Goal: Task Accomplishment & Management: Complete application form

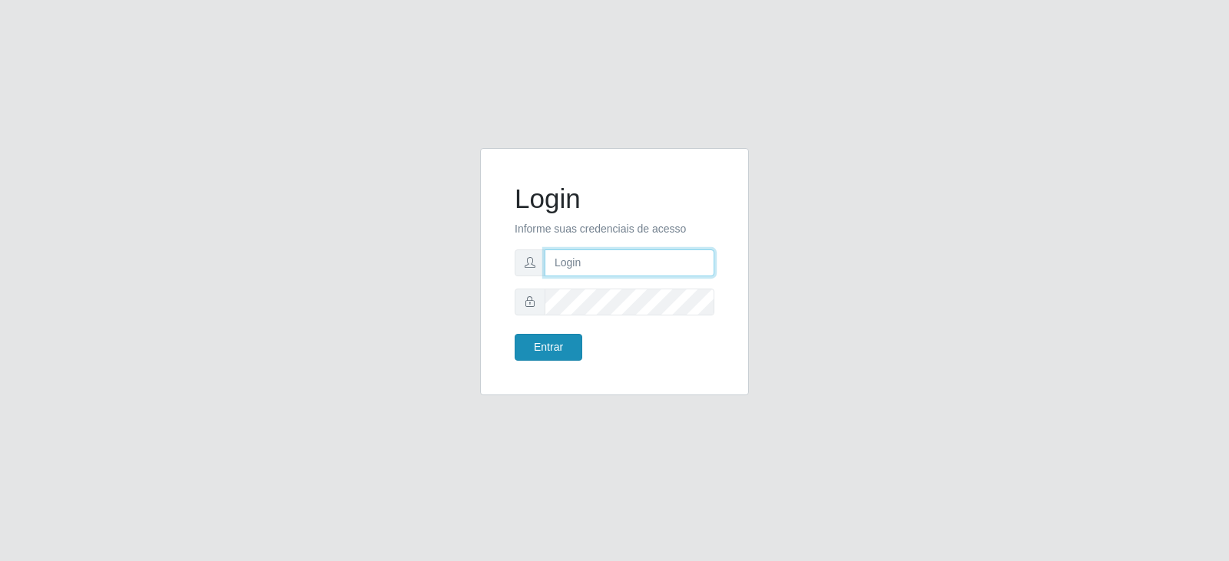
type input "[PERSON_NAME][EMAIL_ADDRESS][PERSON_NAME][DOMAIN_NAME]"
click at [561, 339] on button "Entrar" at bounding box center [549, 347] width 68 height 27
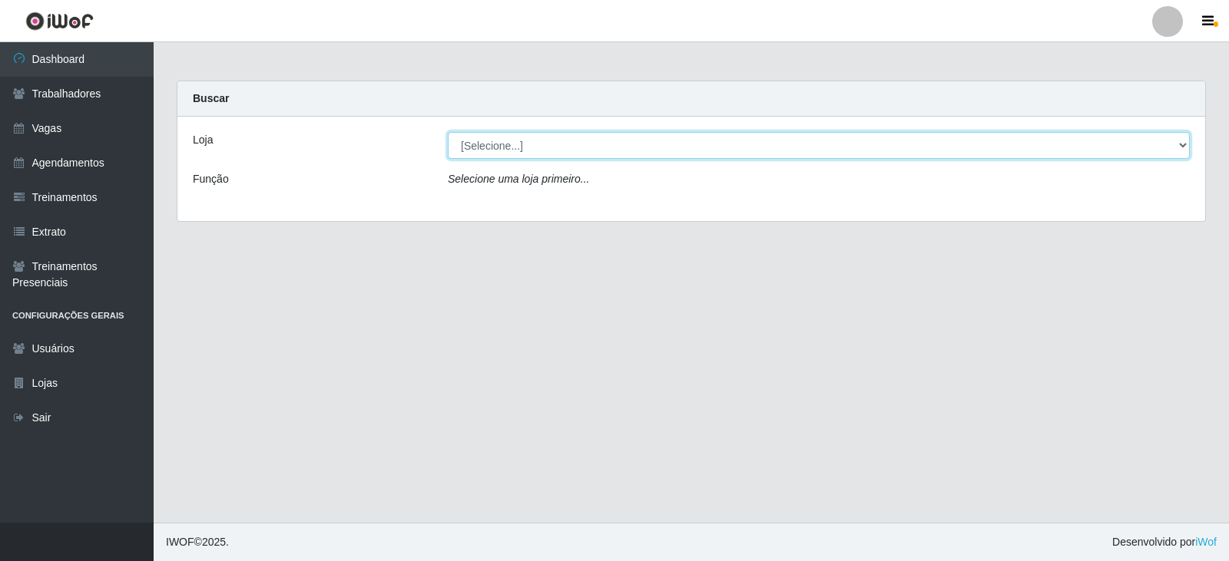
click at [650, 144] on select "[Selecione...] SuperFácil Atacado - Vale do Sol" at bounding box center [819, 145] width 742 height 27
select select "502"
click at [448, 132] on select "[Selecione...] SuperFácil Atacado - Vale do Sol" at bounding box center [819, 145] width 742 height 27
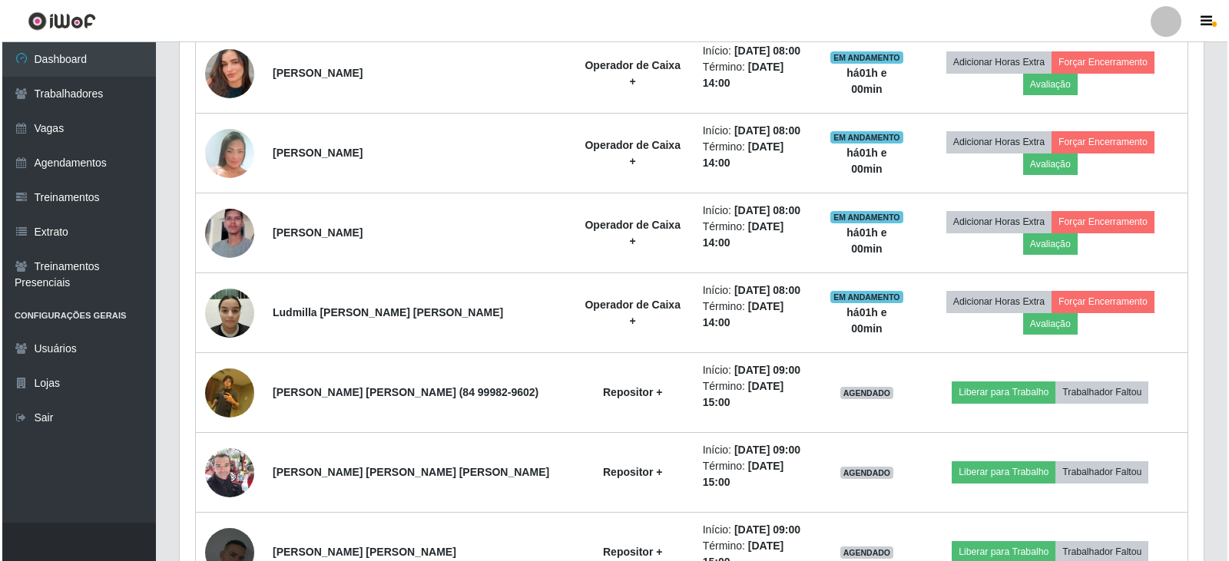
scroll to position [1491, 0]
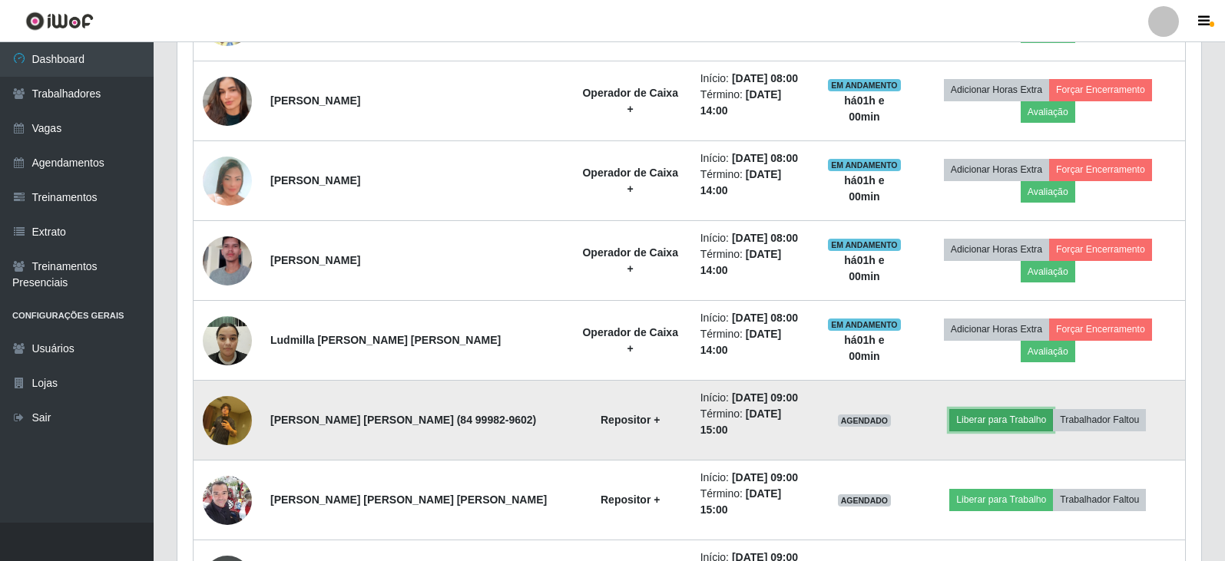
click at [981, 409] on button "Liberar para Trabalho" at bounding box center [1001, 420] width 104 height 22
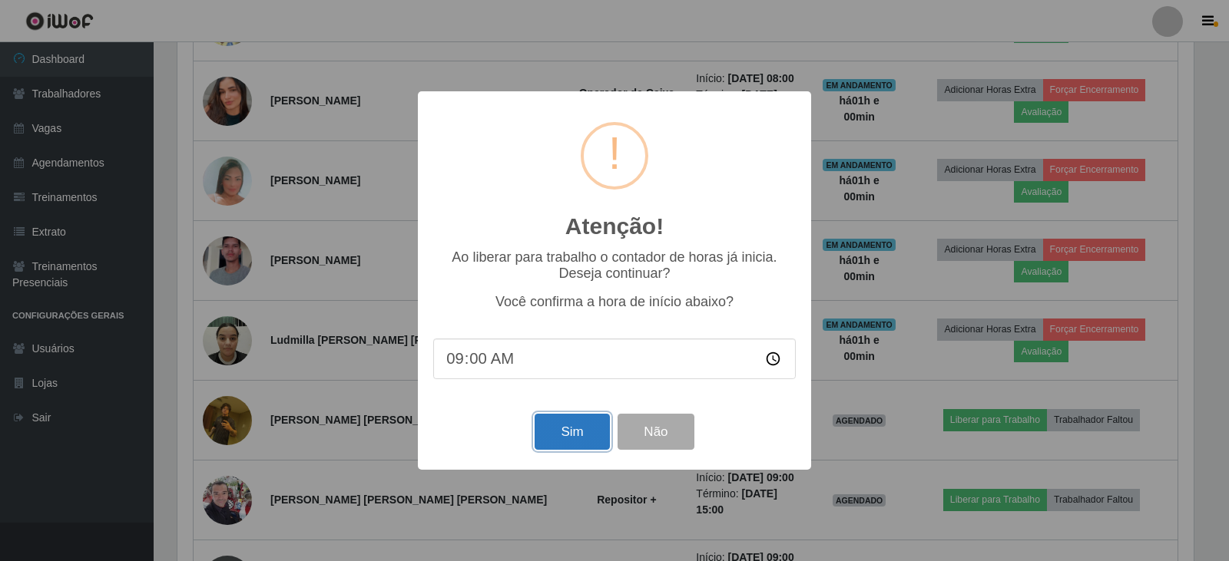
click at [576, 435] on button "Sim" at bounding box center [571, 432] width 74 height 36
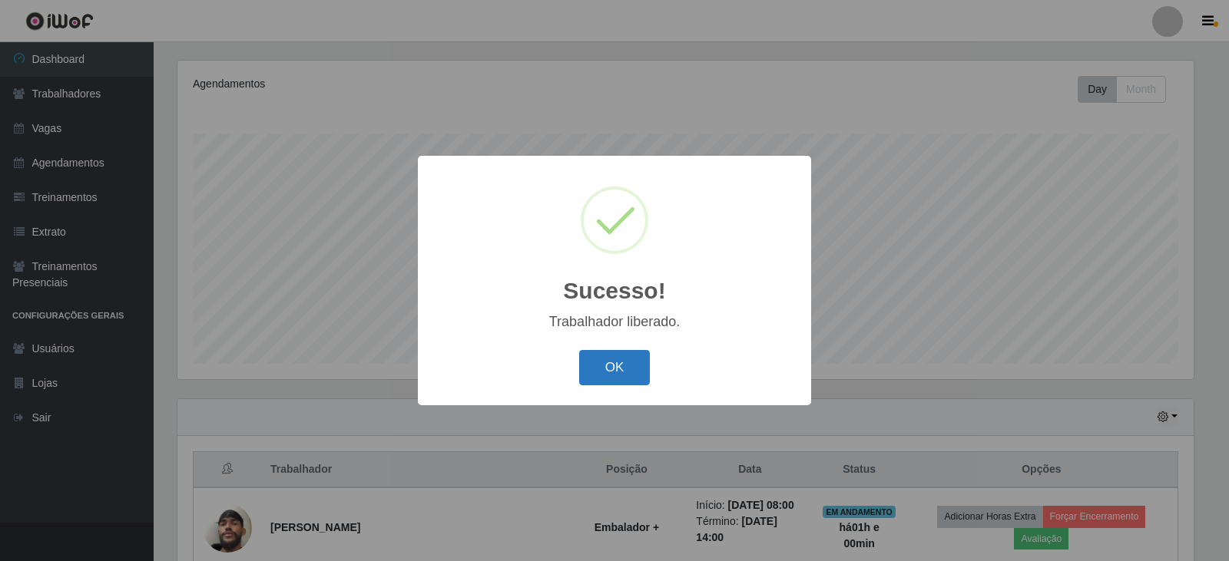
click at [603, 368] on button "OK" at bounding box center [614, 368] width 71 height 36
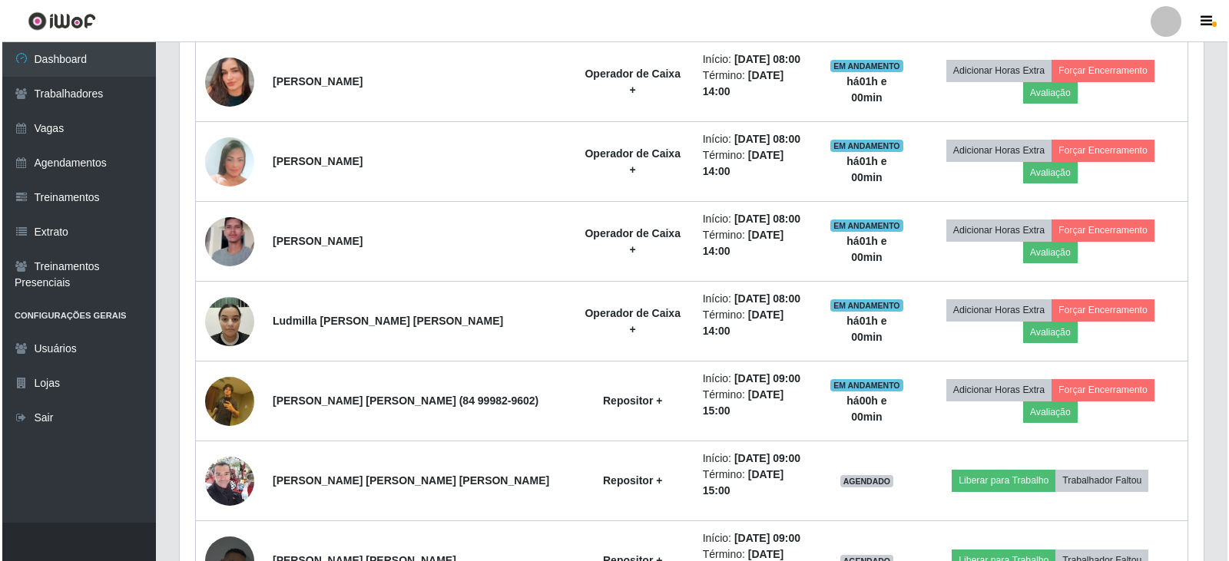
scroll to position [1491, 0]
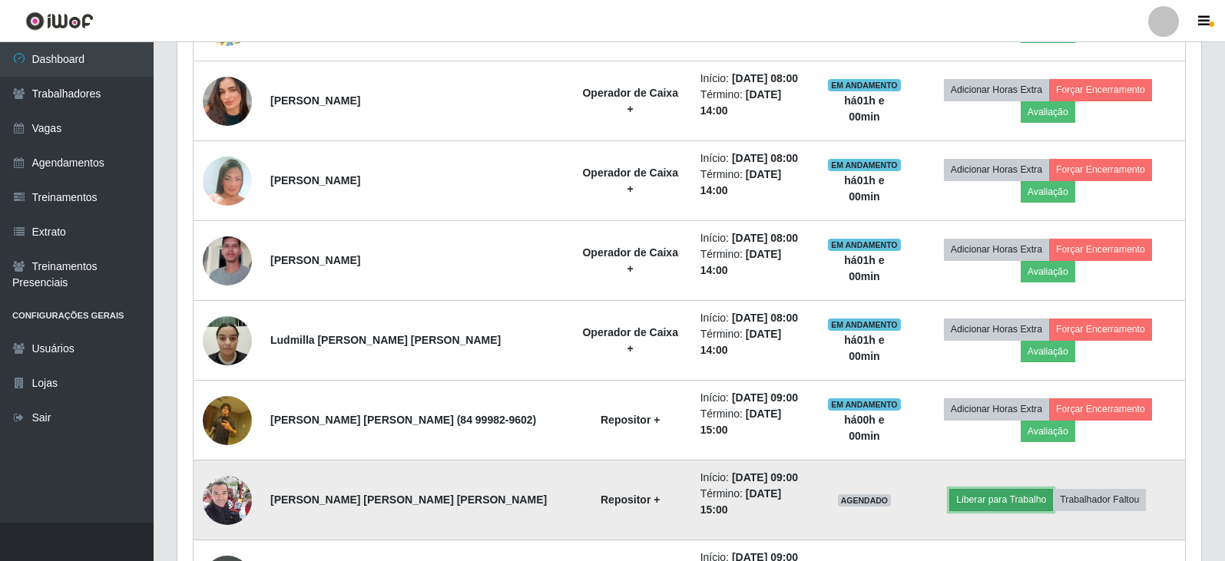
click at [993, 489] on button "Liberar para Trabalho" at bounding box center [1001, 500] width 104 height 22
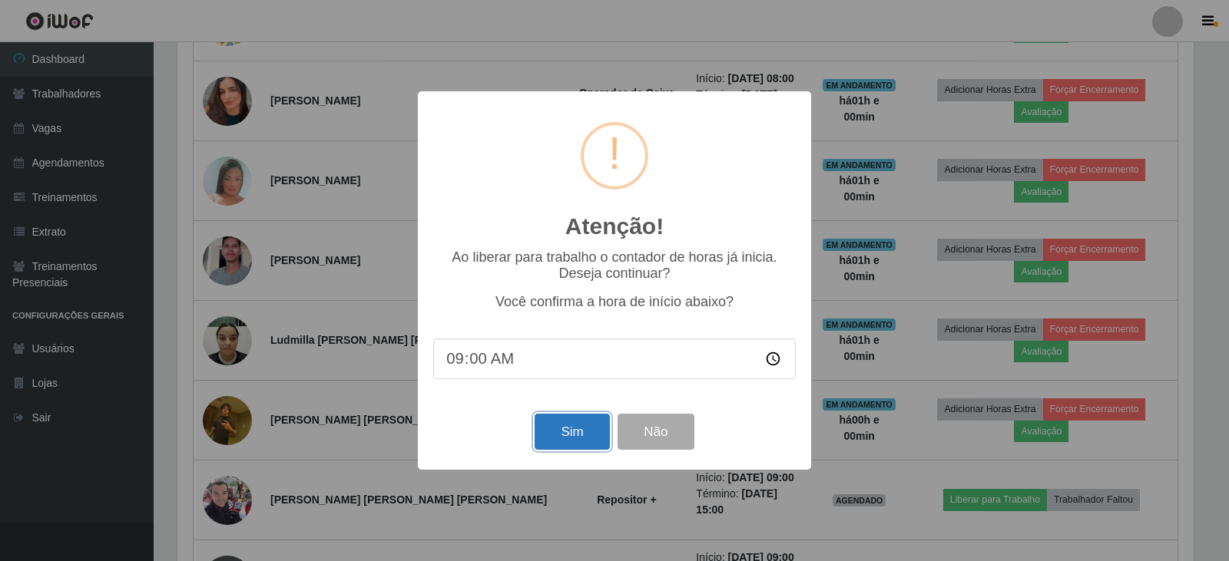
click at [589, 421] on button "Sim" at bounding box center [571, 432] width 74 height 36
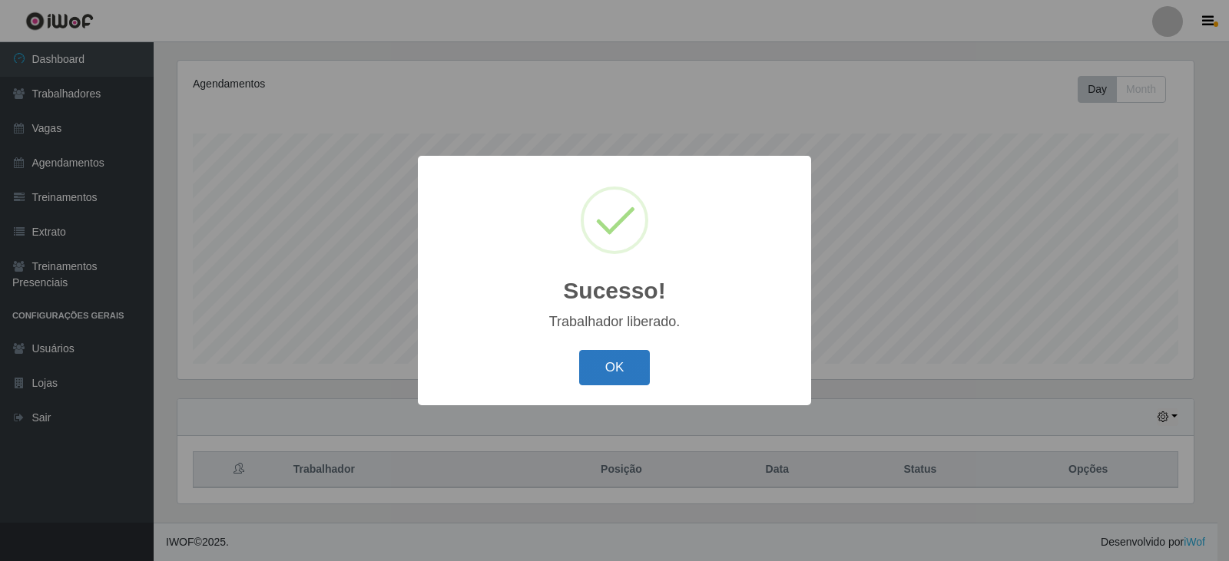
click at [614, 356] on button "OK" at bounding box center [614, 368] width 71 height 36
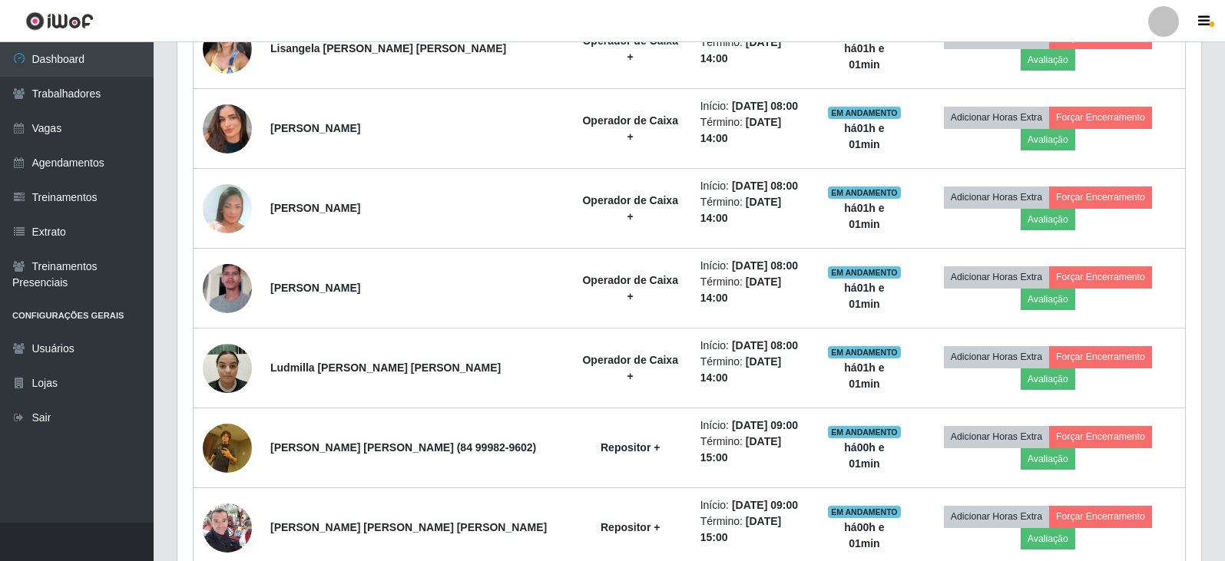
scroll to position [1491, 0]
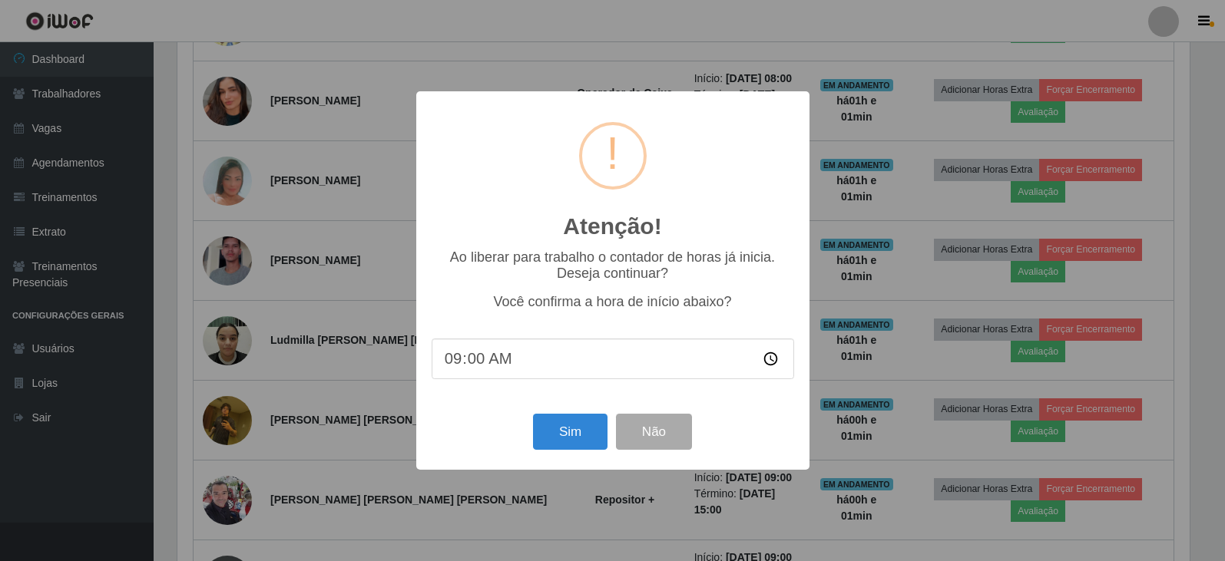
scroll to position [319, 1016]
click at [570, 442] on button "Sim" at bounding box center [571, 432] width 74 height 36
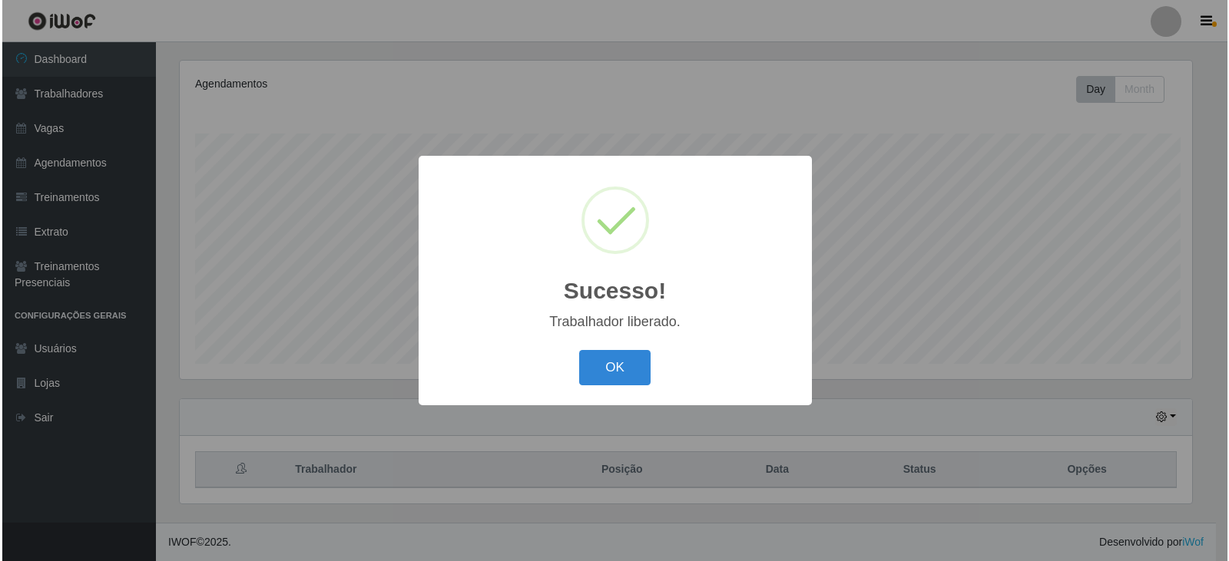
scroll to position [0, 0]
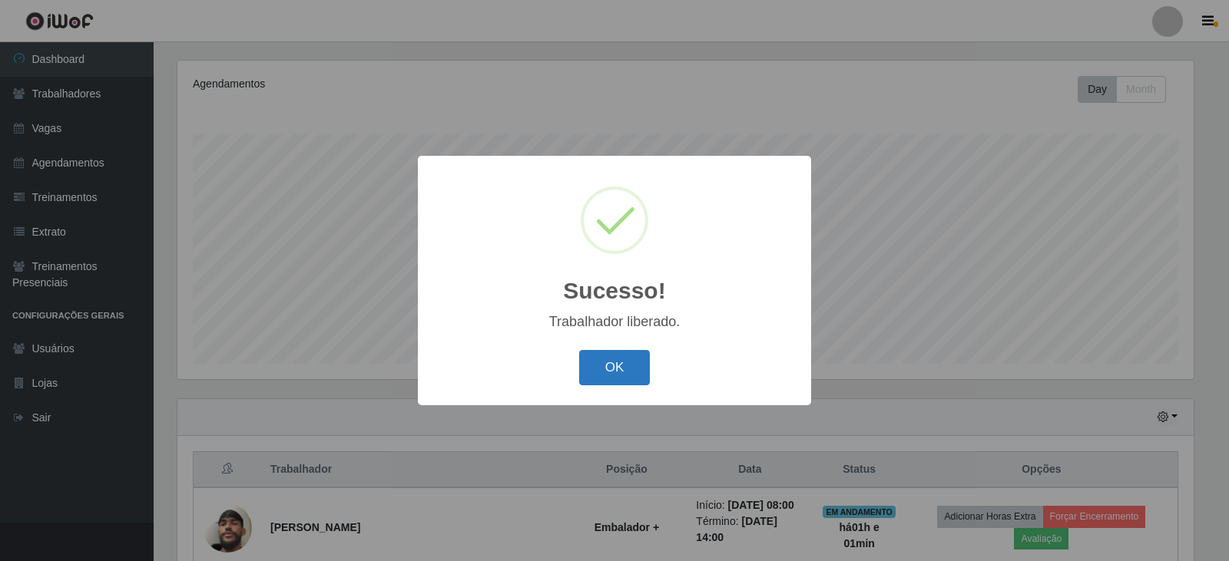
click at [601, 371] on button "OK" at bounding box center [614, 368] width 71 height 36
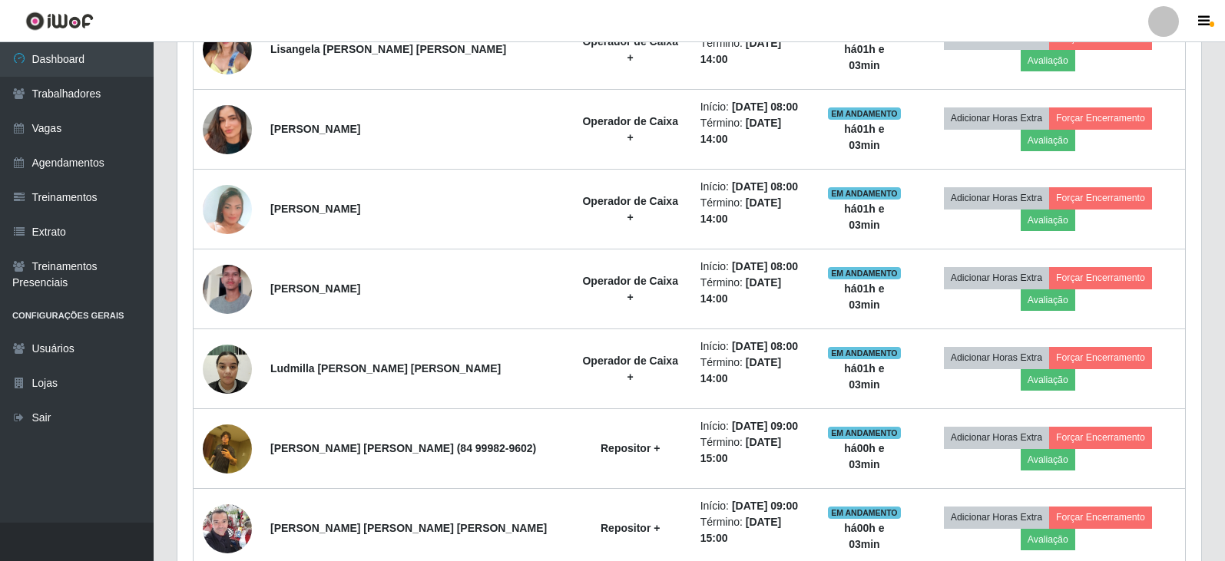
scroll to position [1491, 0]
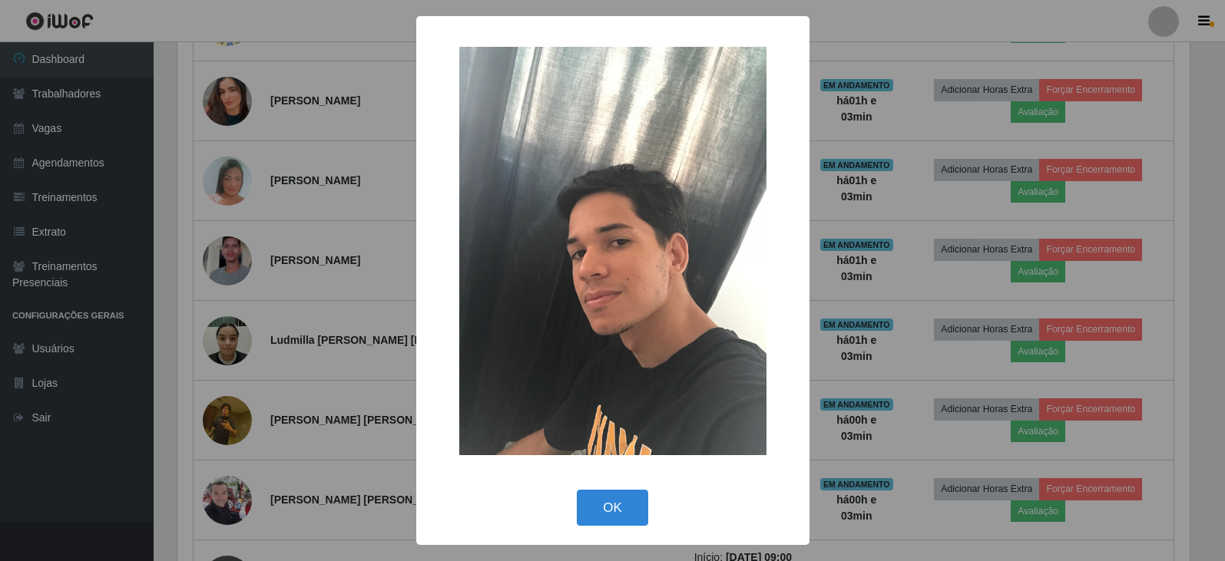
scroll to position [319, 1016]
click at [219, 239] on div "× OK Cancel" at bounding box center [614, 280] width 1229 height 561
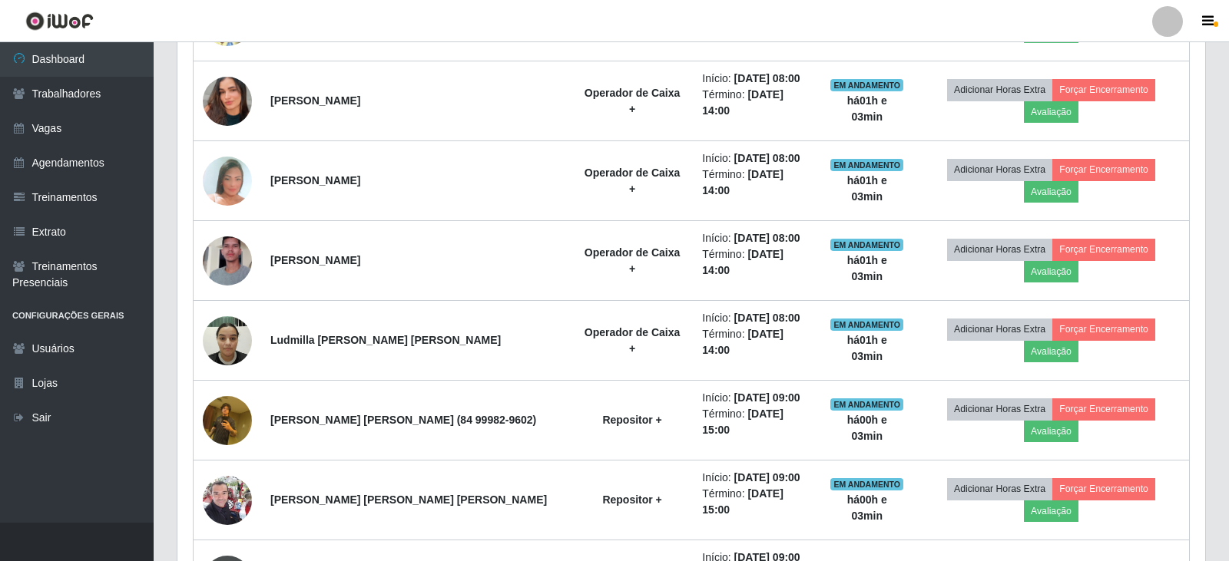
scroll to position [319, 1024]
click at [219, 388] on img at bounding box center [227, 420] width 49 height 65
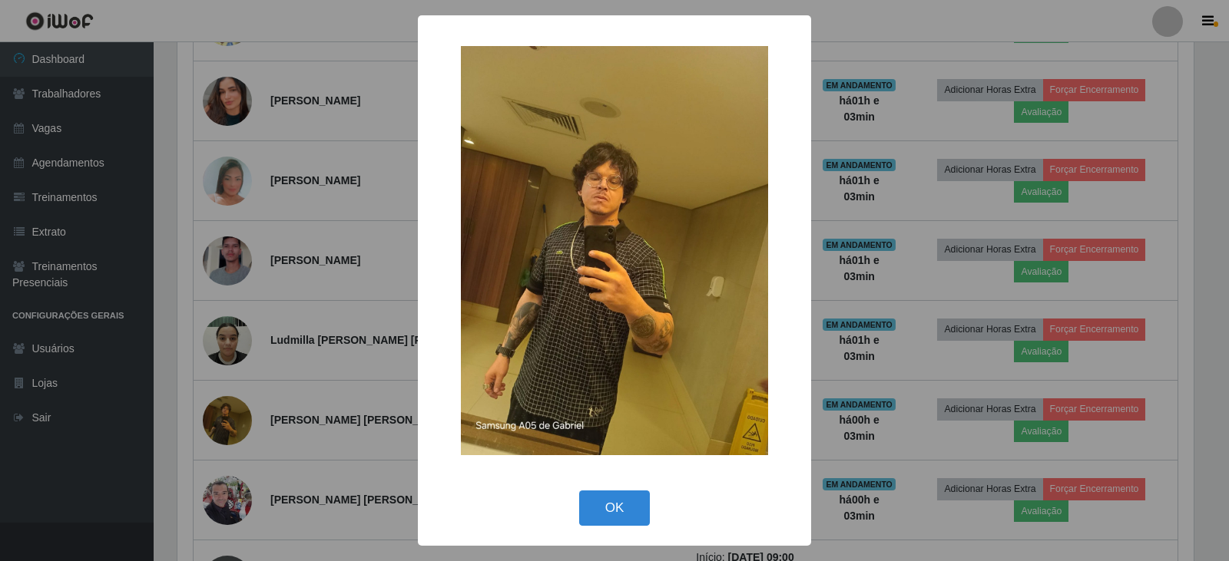
click at [224, 316] on div "× OK Cancel" at bounding box center [614, 280] width 1229 height 561
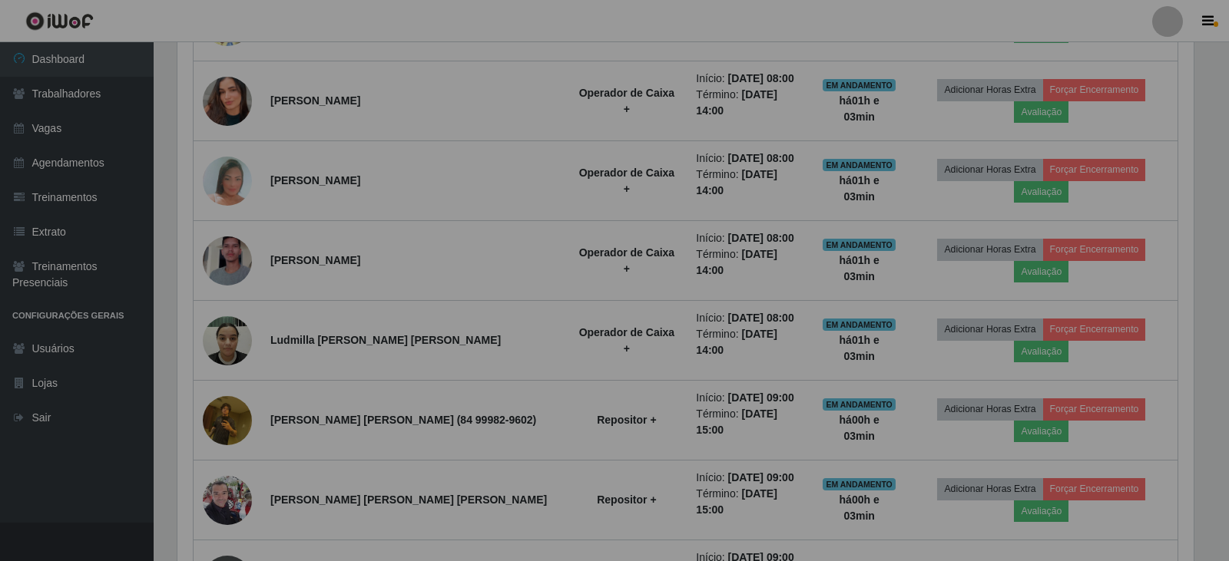
scroll to position [319, 1024]
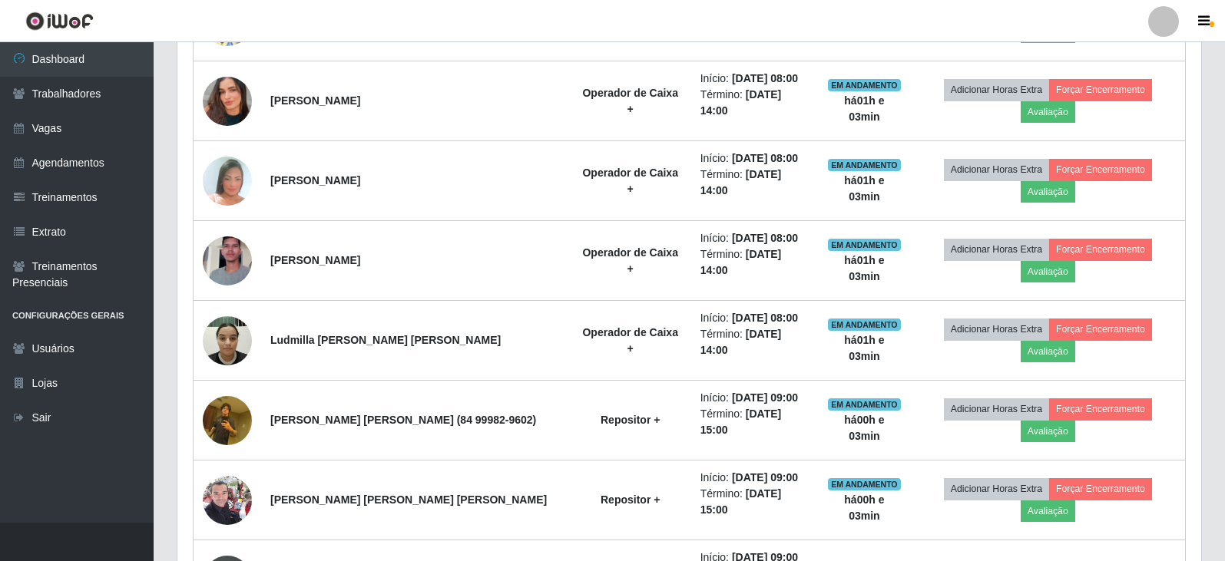
click at [224, 468] on img at bounding box center [227, 500] width 49 height 65
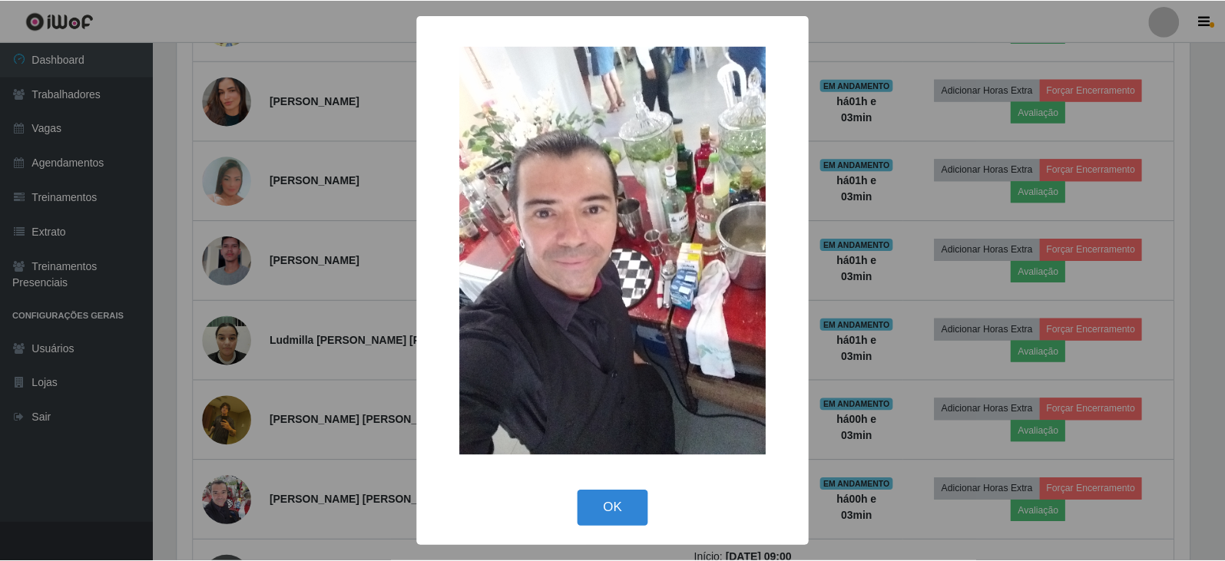
scroll to position [319, 1016]
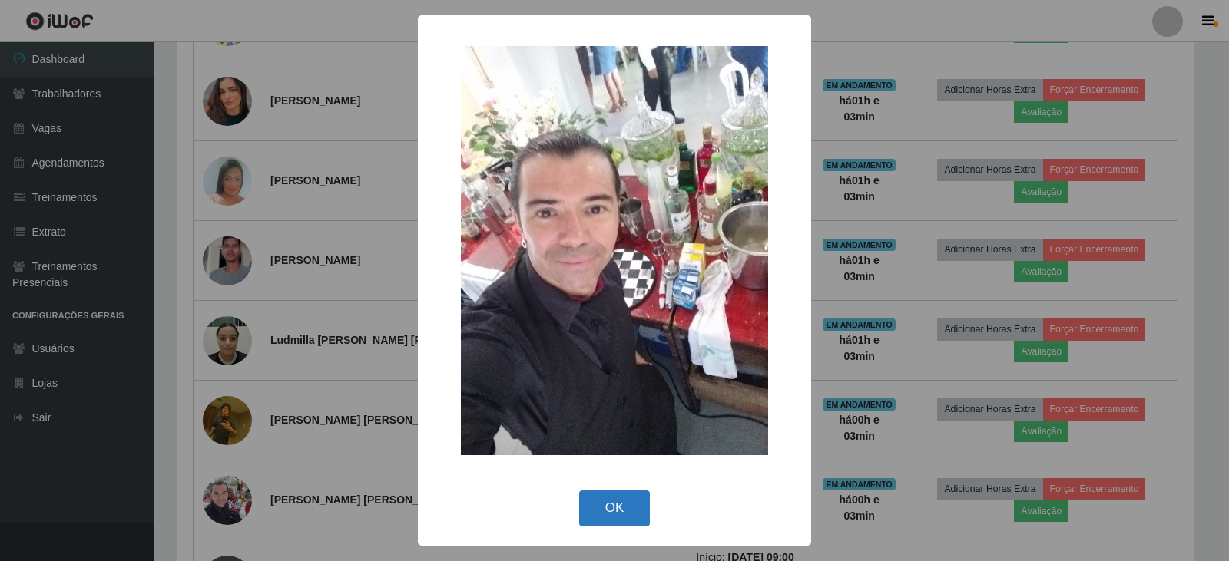
click at [597, 512] on button "OK" at bounding box center [614, 509] width 71 height 36
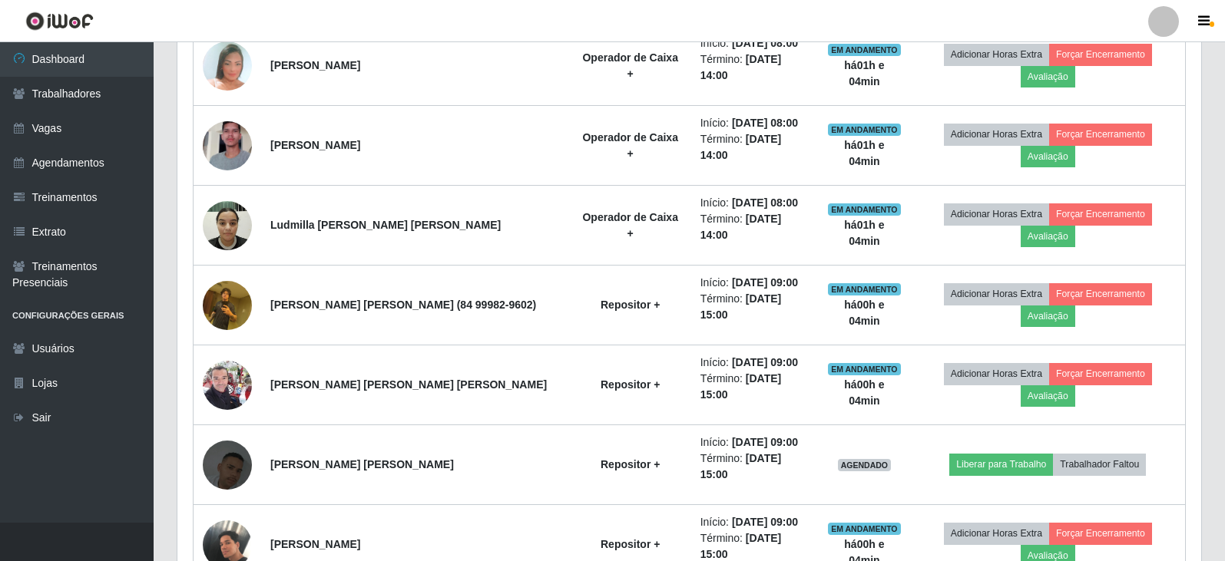
scroll to position [1613, 0]
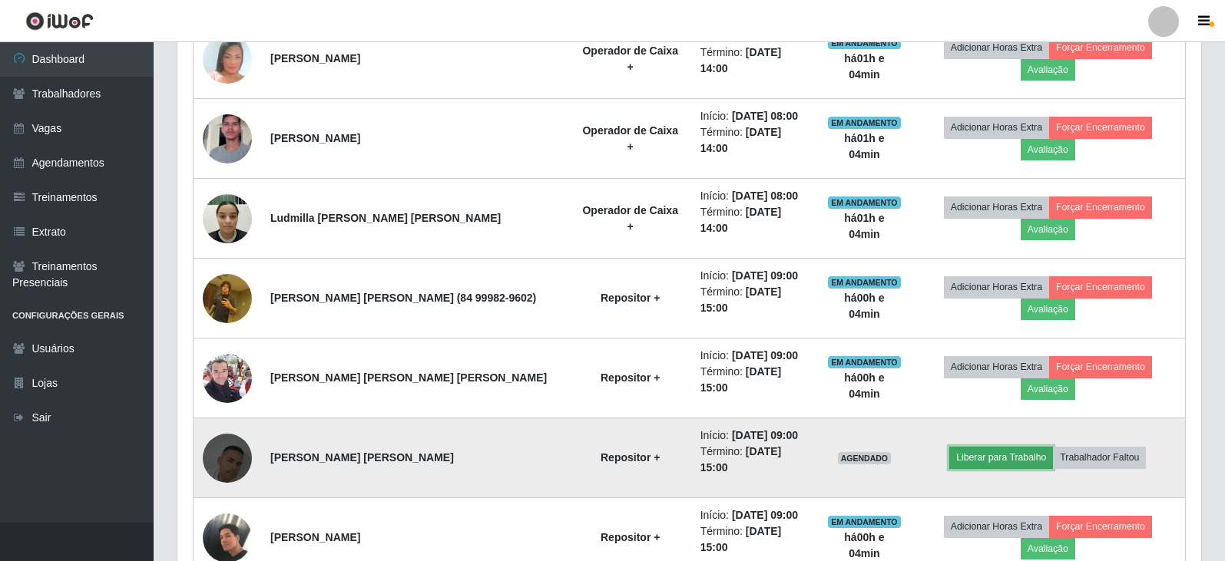
click at [1004, 447] on button "Liberar para Trabalho" at bounding box center [1001, 458] width 104 height 22
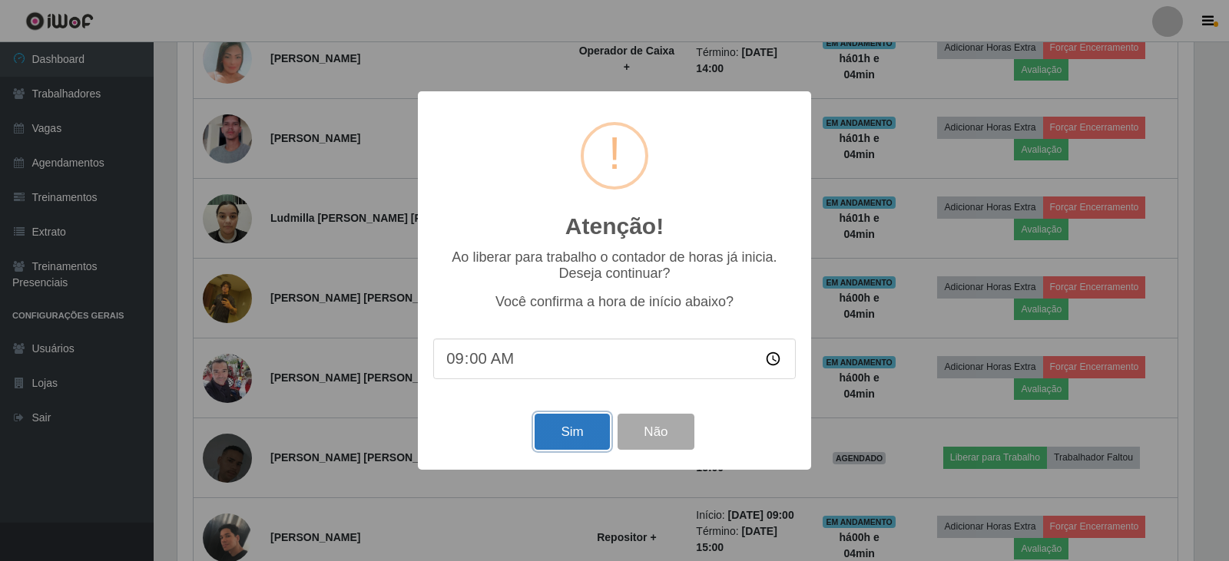
click at [565, 435] on button "Sim" at bounding box center [571, 432] width 74 height 36
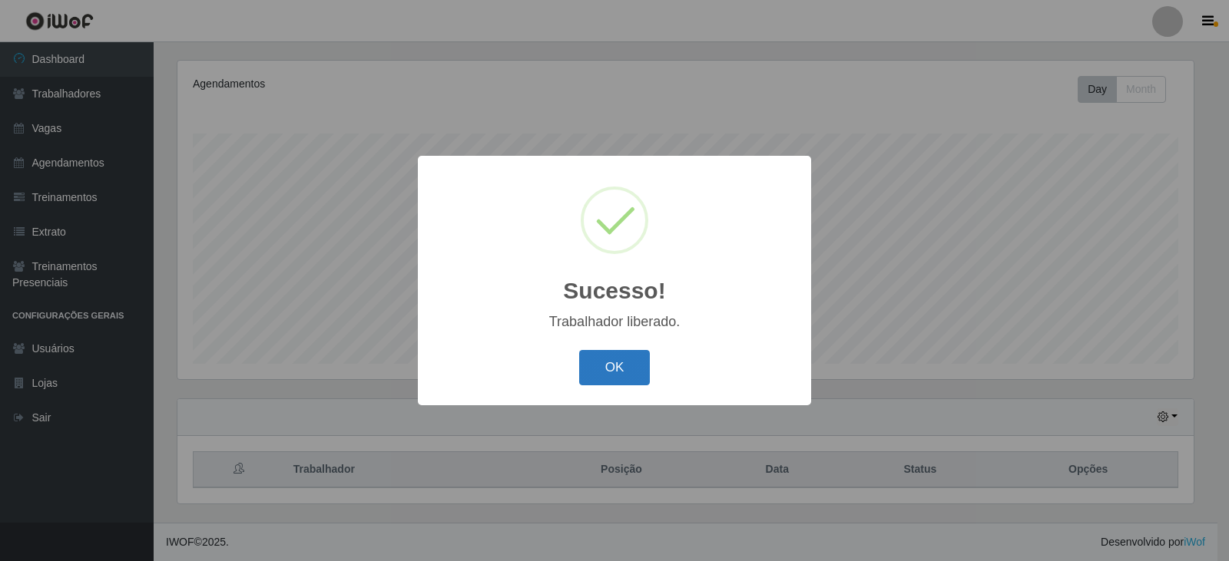
click at [620, 359] on button "OK" at bounding box center [614, 368] width 71 height 36
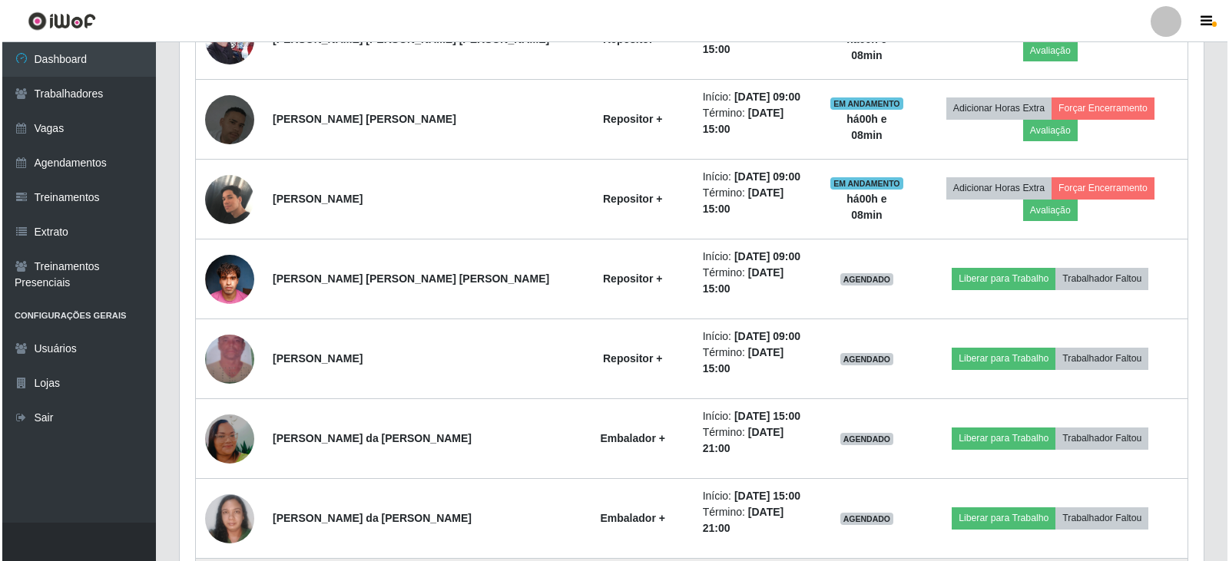
scroll to position [1875, 0]
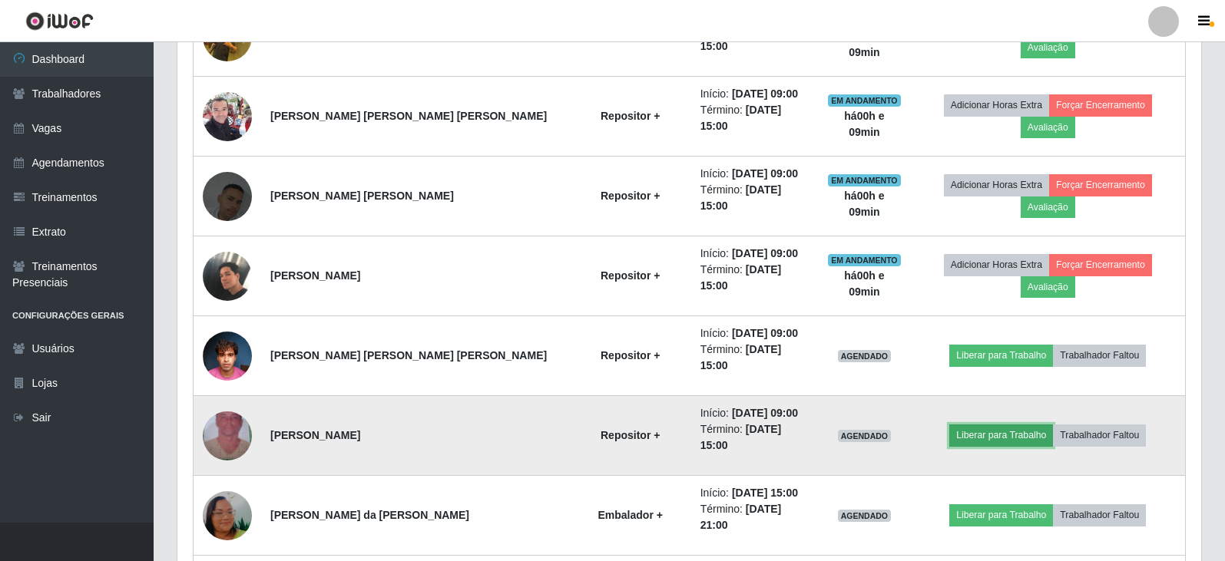
click at [991, 425] on button "Liberar para Trabalho" at bounding box center [1001, 436] width 104 height 22
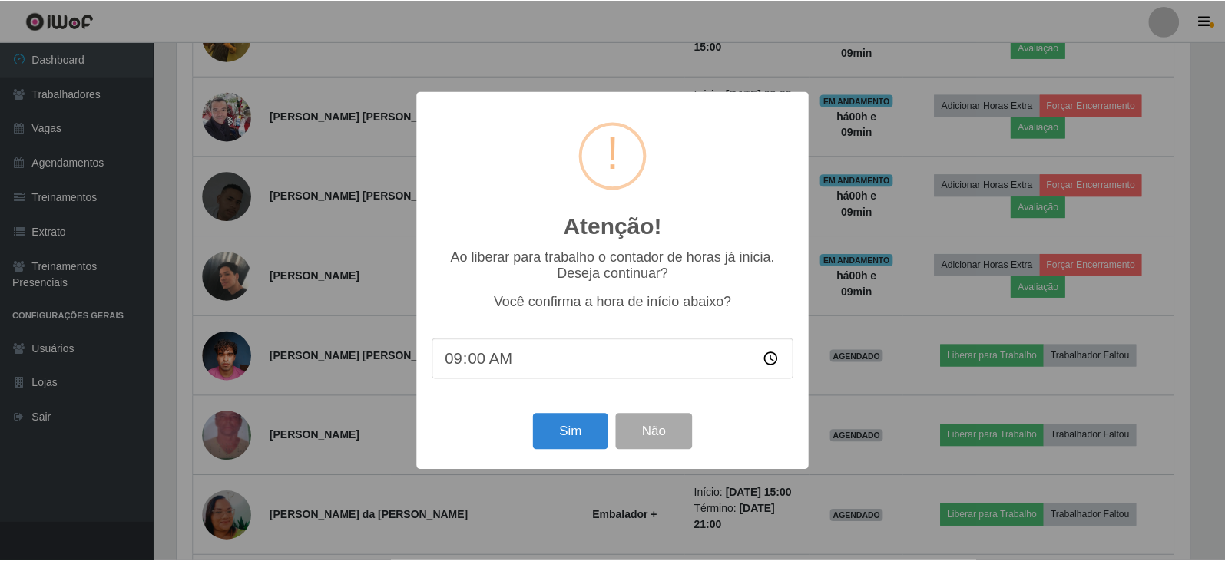
scroll to position [319, 1016]
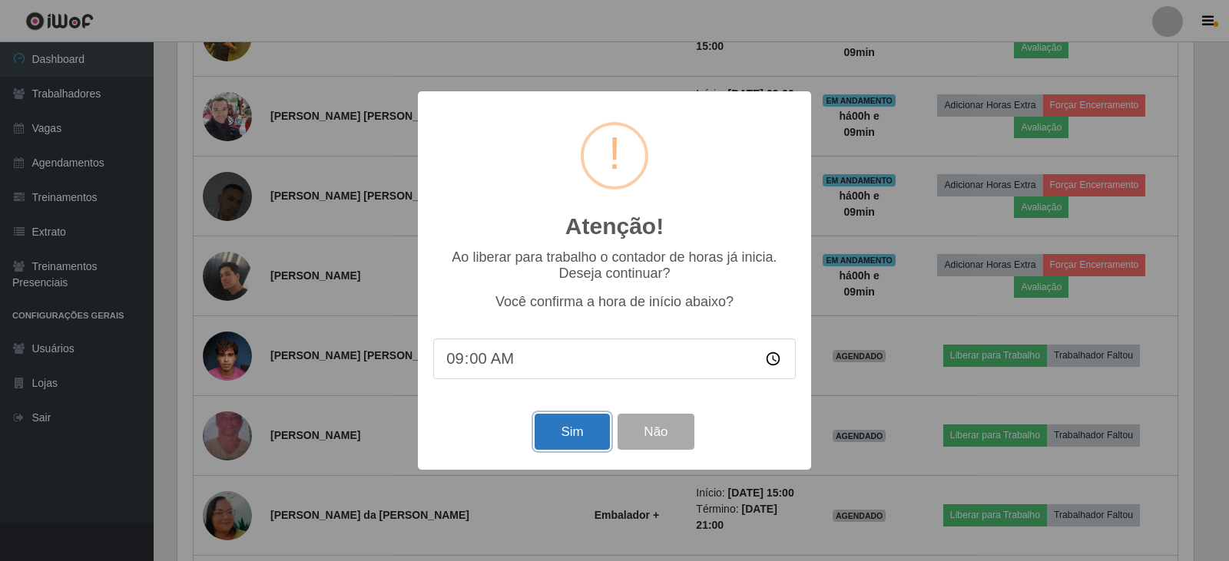
click at [564, 424] on button "Sim" at bounding box center [571, 432] width 74 height 36
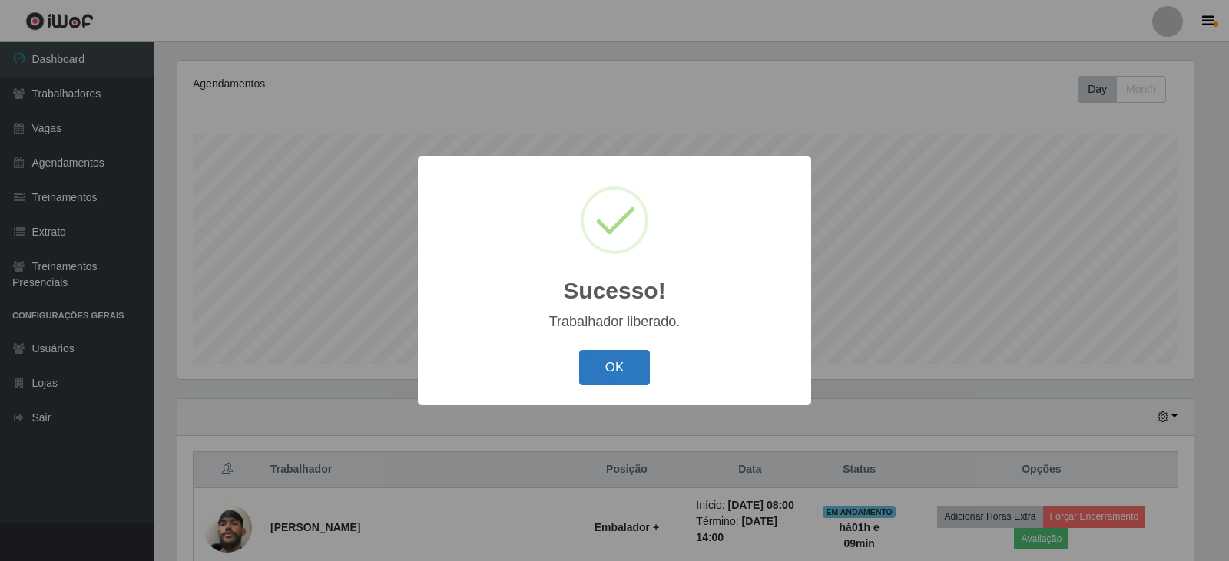
click at [633, 366] on button "OK" at bounding box center [614, 368] width 71 height 36
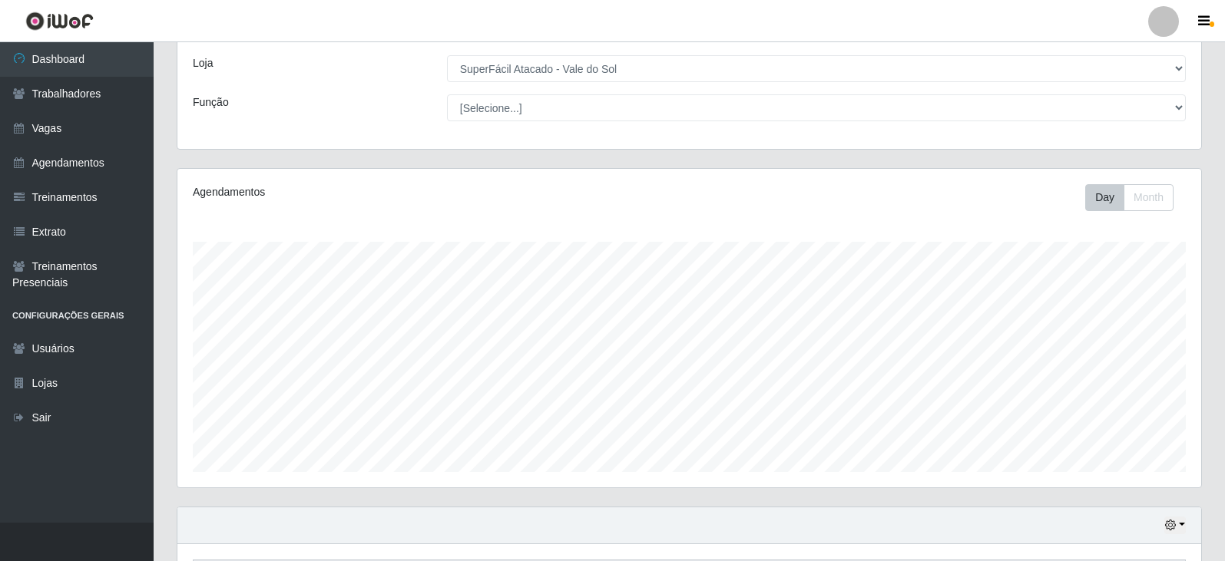
scroll to position [0, 0]
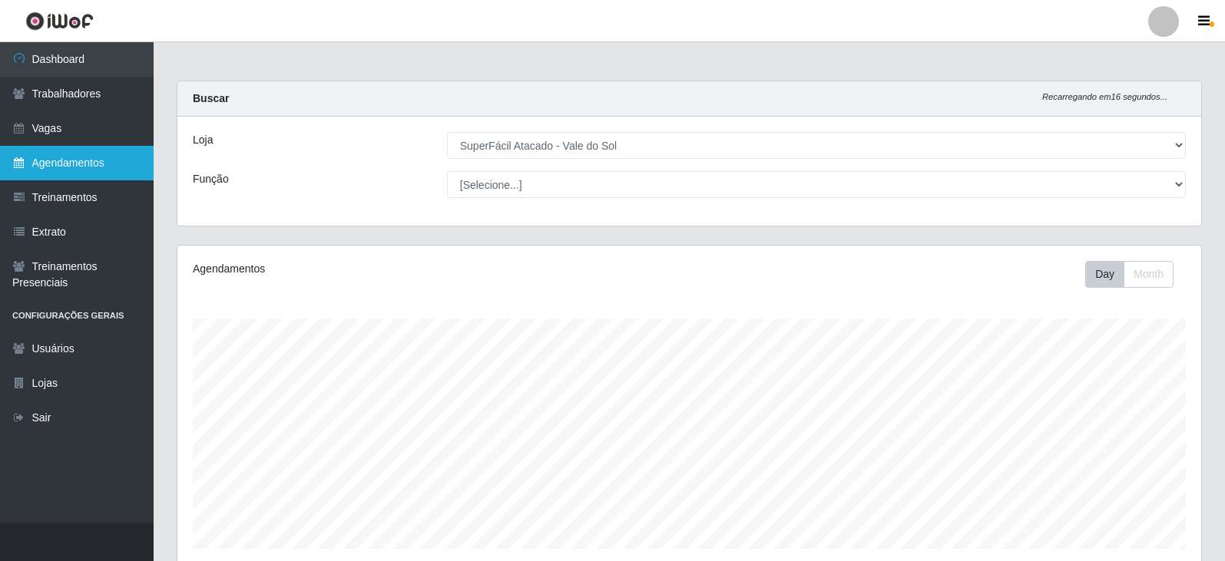
click at [45, 152] on link "Agendamentos" at bounding box center [77, 163] width 154 height 35
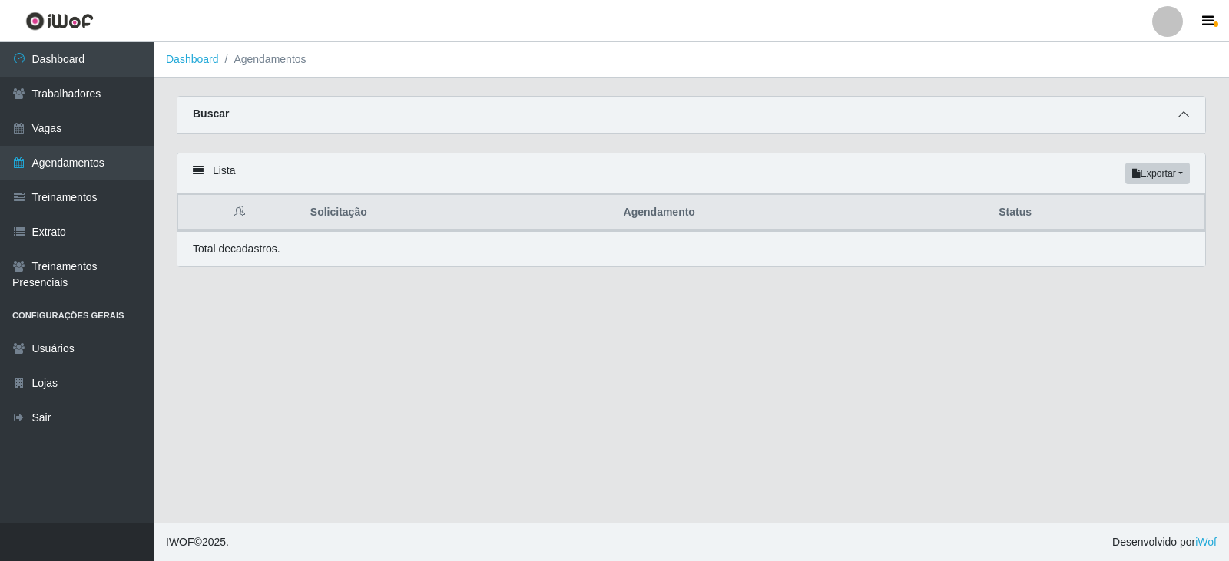
click at [1177, 114] on span at bounding box center [1183, 115] width 18 height 18
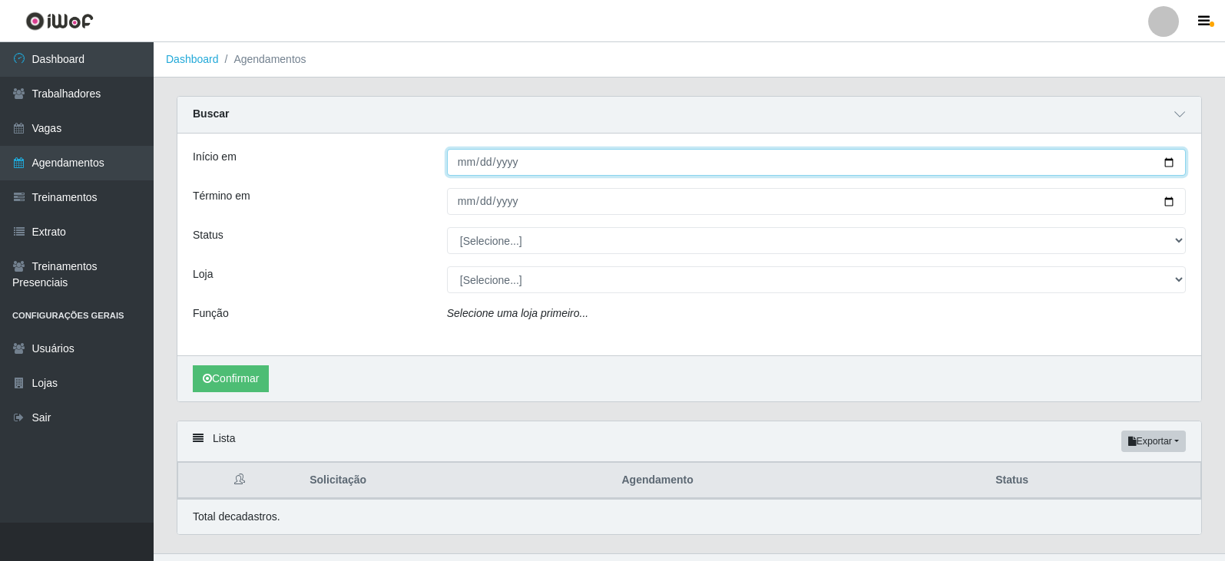
click at [469, 156] on input "Início em" at bounding box center [816, 162] width 739 height 27
type input "[DATE]"
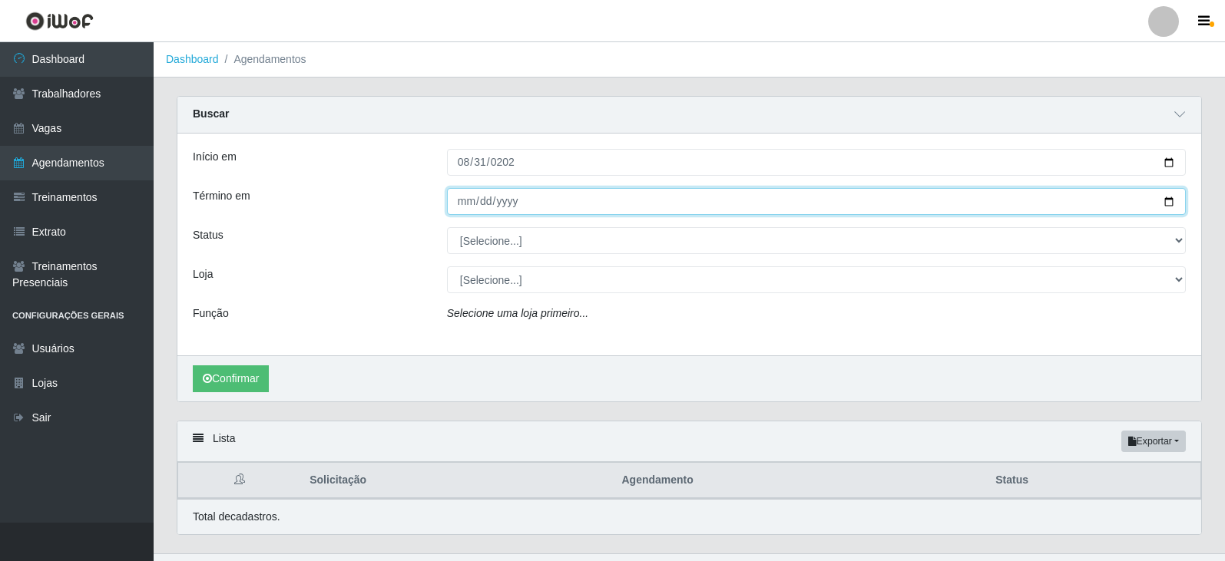
click at [469, 200] on input "Término em" at bounding box center [816, 201] width 739 height 27
type input "[DATE]"
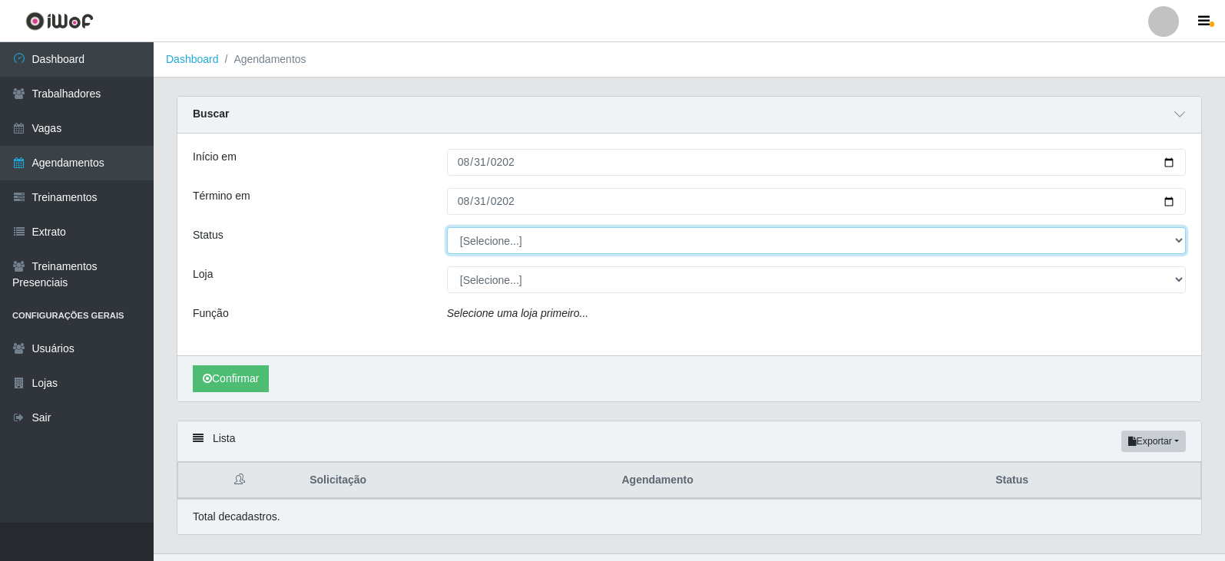
click at [464, 248] on select "[Selecione...] AGENDADO AGUARDANDO LIBERAR EM ANDAMENTO EM REVISÃO FINALIZADO C…" at bounding box center [816, 240] width 739 height 27
select select "AGENDADO"
click at [447, 228] on select "[Selecione...] AGENDADO AGUARDANDO LIBERAR EM ANDAMENTO EM REVISÃO FINALIZADO C…" at bounding box center [816, 240] width 739 height 27
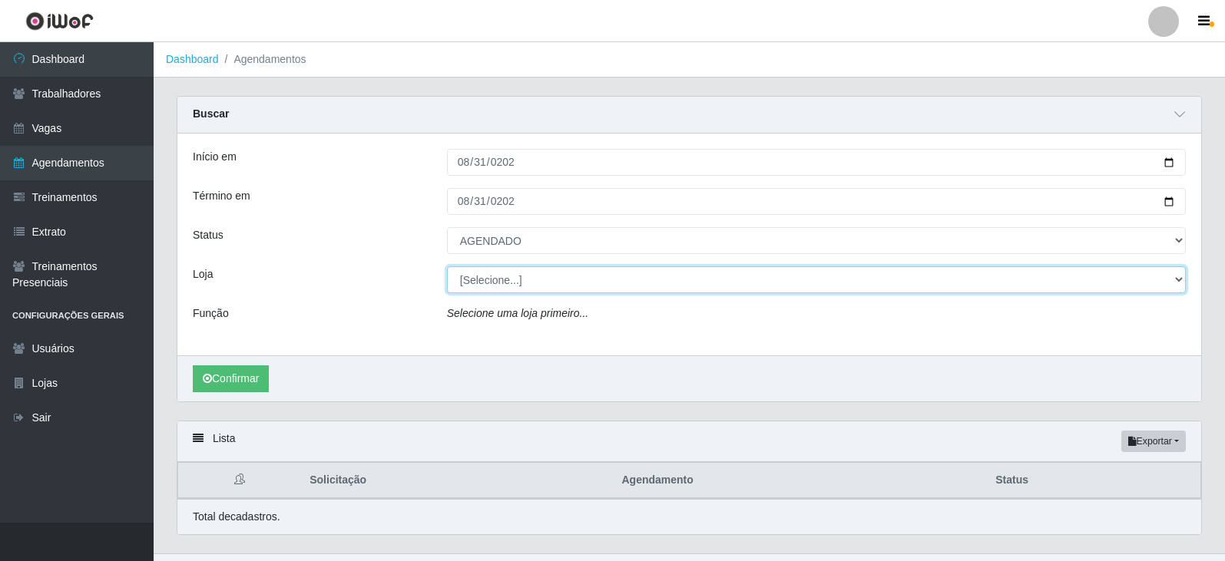
click at [473, 279] on select "[Selecione...] SuperFácil Atacado - Vale do Sol" at bounding box center [816, 279] width 739 height 27
select select "502"
click at [447, 267] on select "[Selecione...] SuperFácil Atacado - Vale do Sol" at bounding box center [816, 279] width 739 height 27
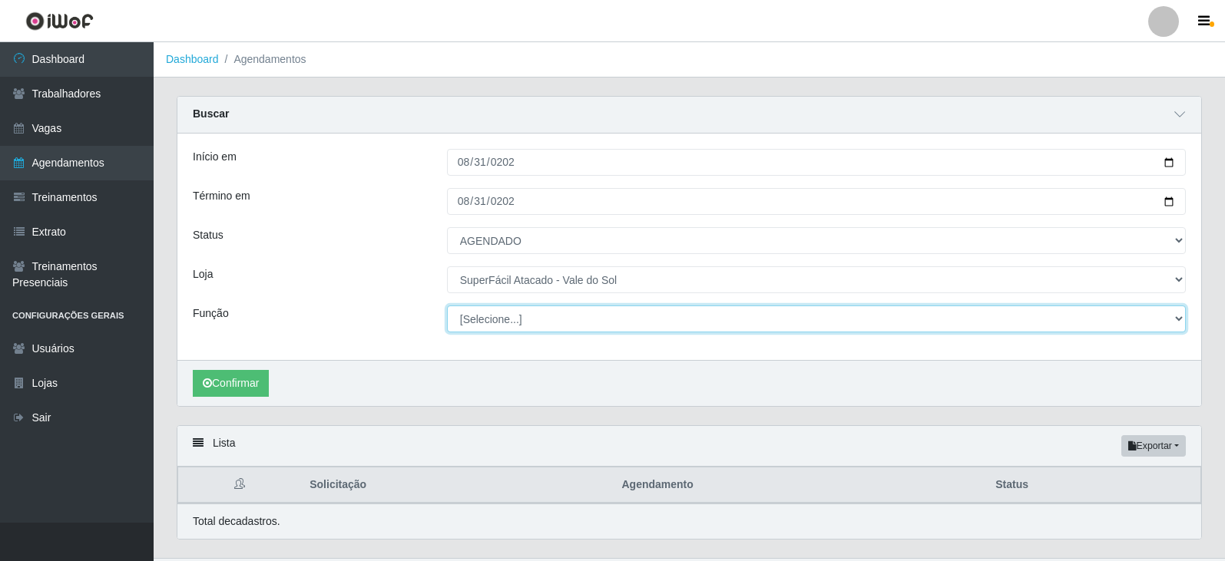
click at [487, 319] on select "[Selecione...] Embalador Embalador + Embalador ++ Operador de Caixa Operador de…" at bounding box center [816, 319] width 739 height 27
select select "82"
click at [447, 306] on select "[Selecione...] Embalador Embalador + Embalador ++ Operador de Caixa Operador de…" at bounding box center [816, 319] width 739 height 27
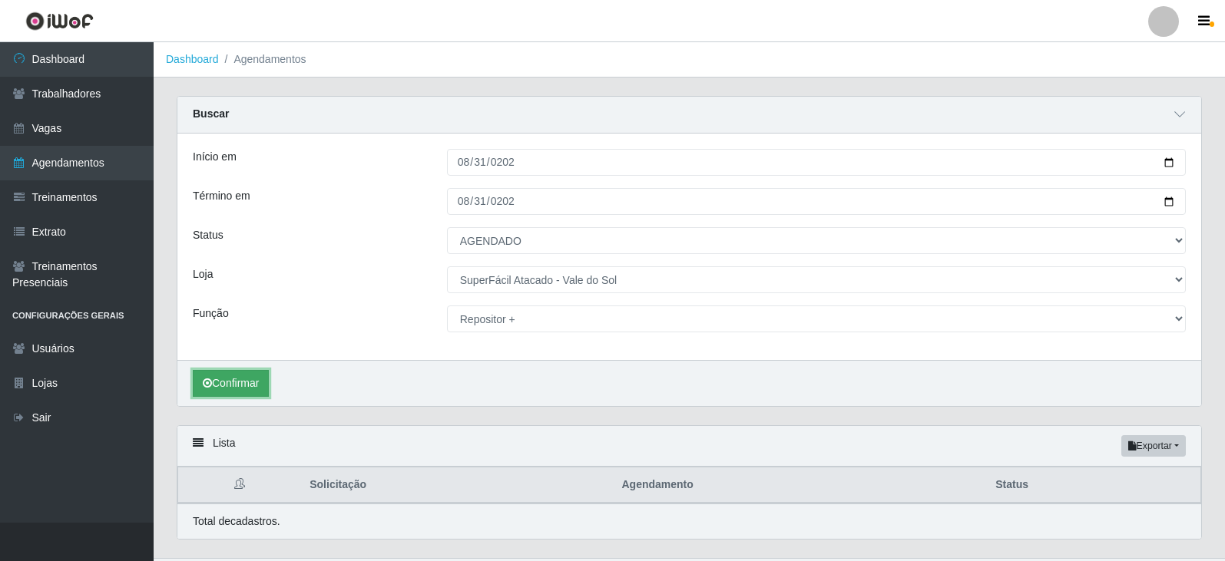
click at [250, 392] on button "Confirmar" at bounding box center [231, 383] width 76 height 27
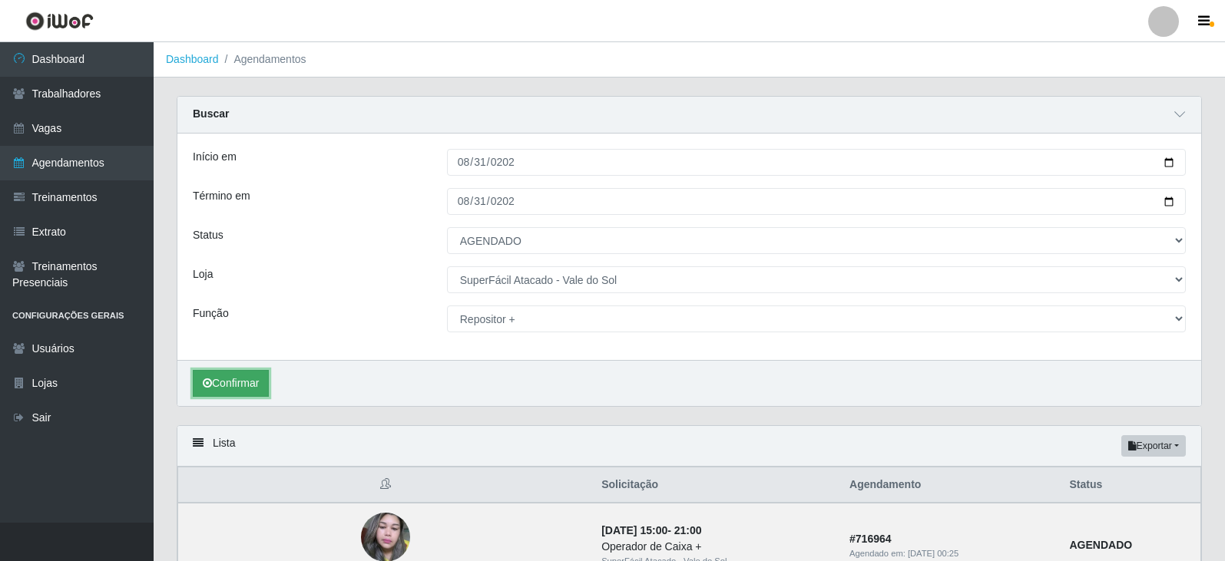
click at [245, 393] on button "Confirmar" at bounding box center [231, 383] width 76 height 27
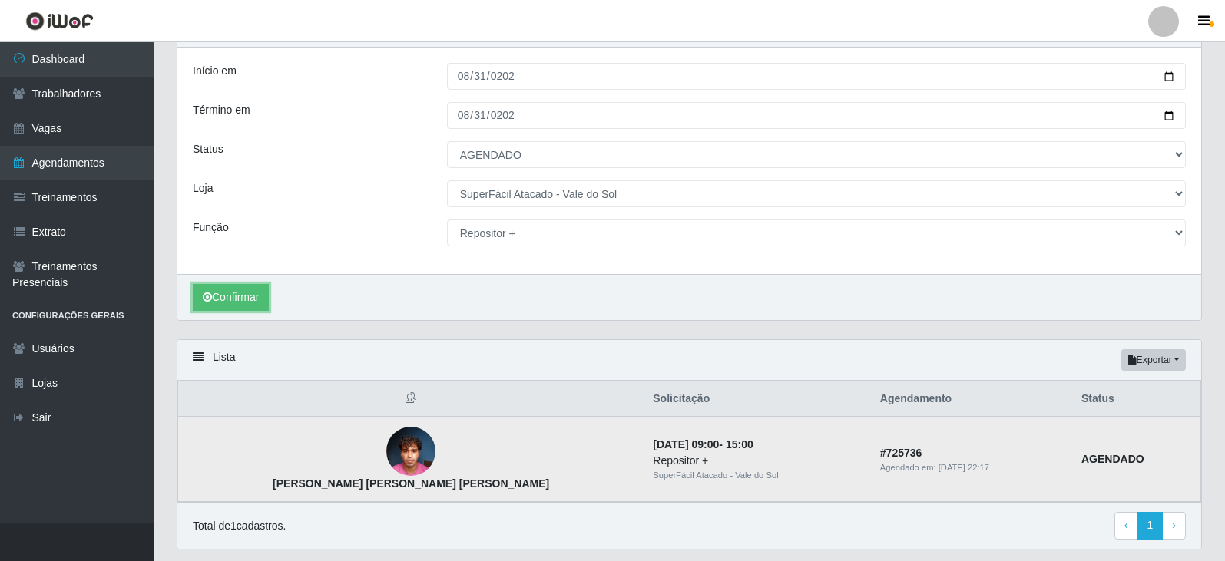
scroll to position [132, 0]
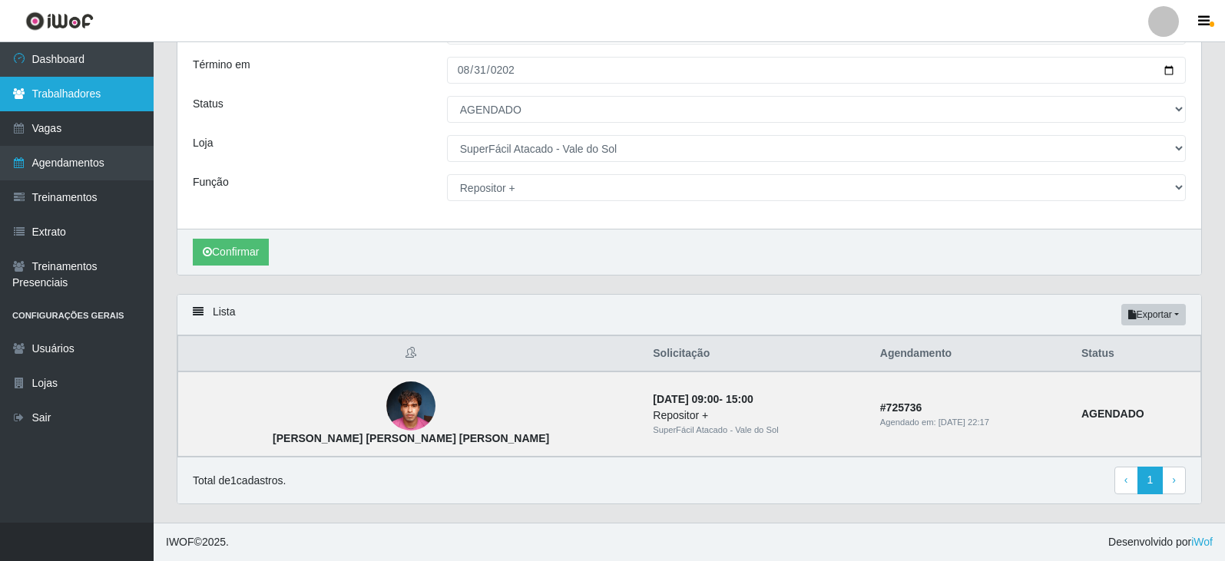
click at [115, 96] on link "Trabalhadores" at bounding box center [77, 94] width 154 height 35
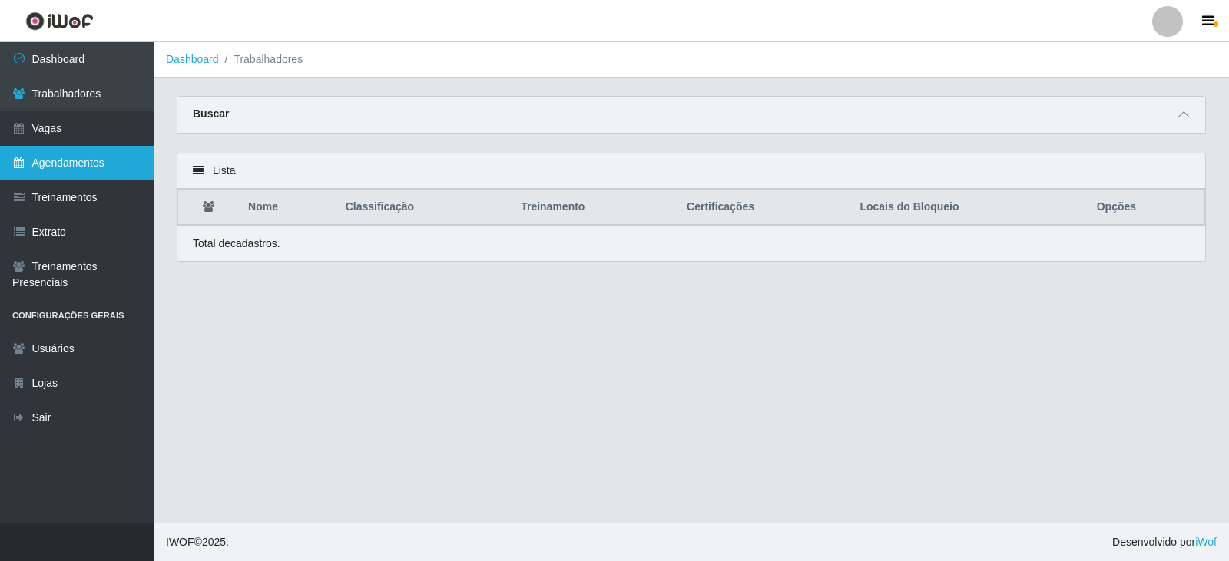
click at [133, 153] on link "Agendamentos" at bounding box center [77, 163] width 154 height 35
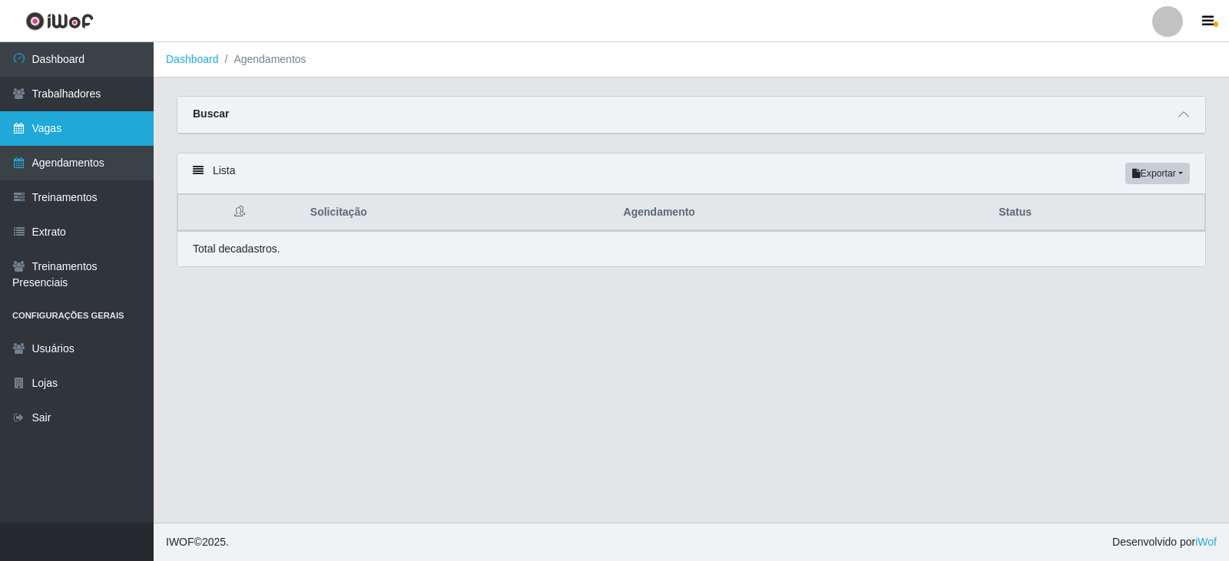
click at [103, 136] on link "Vagas" at bounding box center [77, 128] width 154 height 35
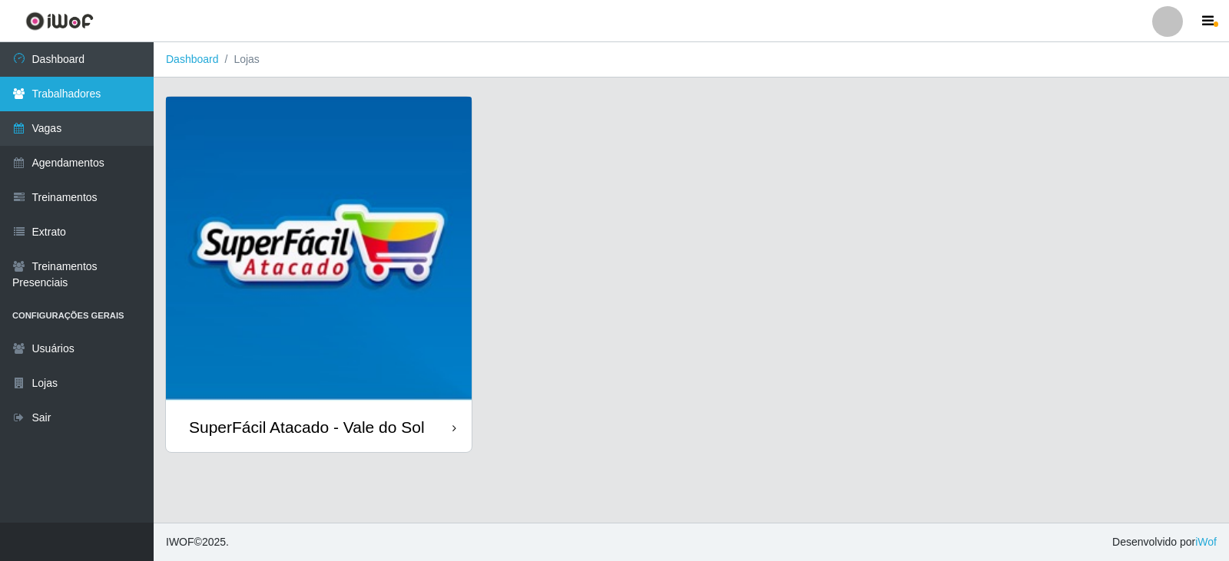
click at [90, 101] on link "Trabalhadores" at bounding box center [77, 94] width 154 height 35
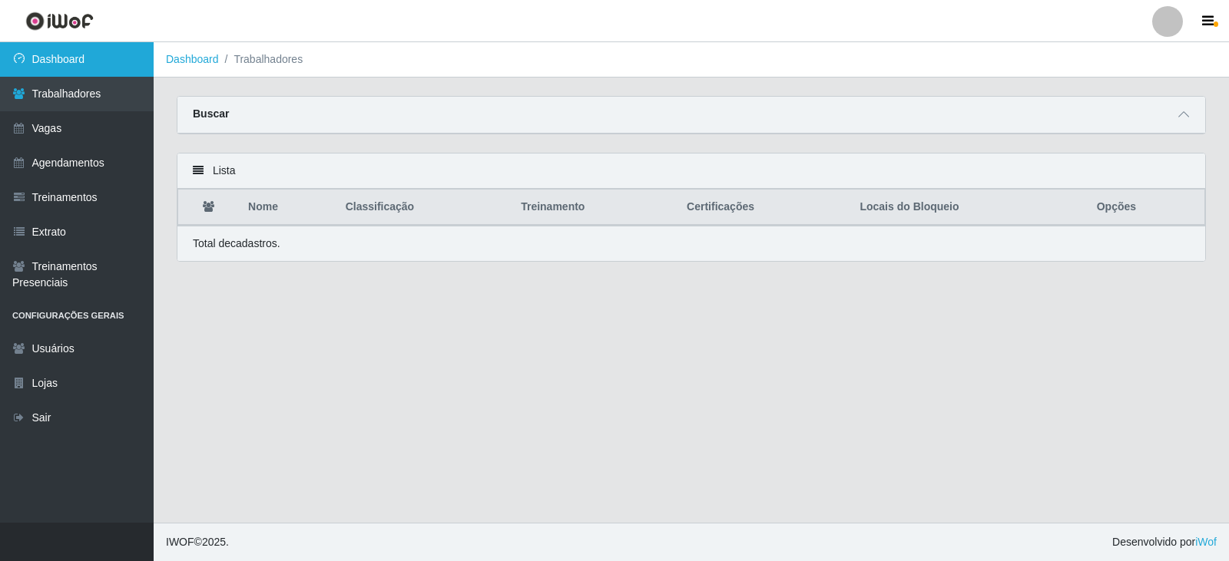
click at [82, 65] on link "Dashboard" at bounding box center [77, 59] width 154 height 35
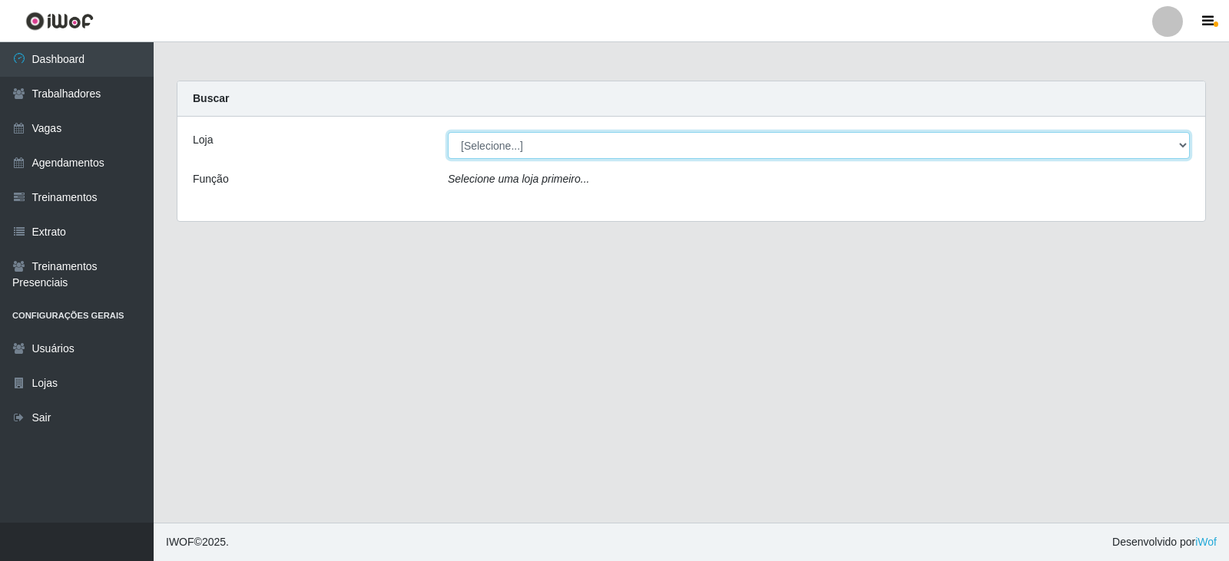
click at [784, 139] on select "[Selecione...] SuperFácil Atacado - Vale do Sol" at bounding box center [819, 145] width 742 height 27
select select "502"
click at [448, 132] on select "[Selecione...] SuperFácil Atacado - Vale do Sol" at bounding box center [819, 145] width 742 height 27
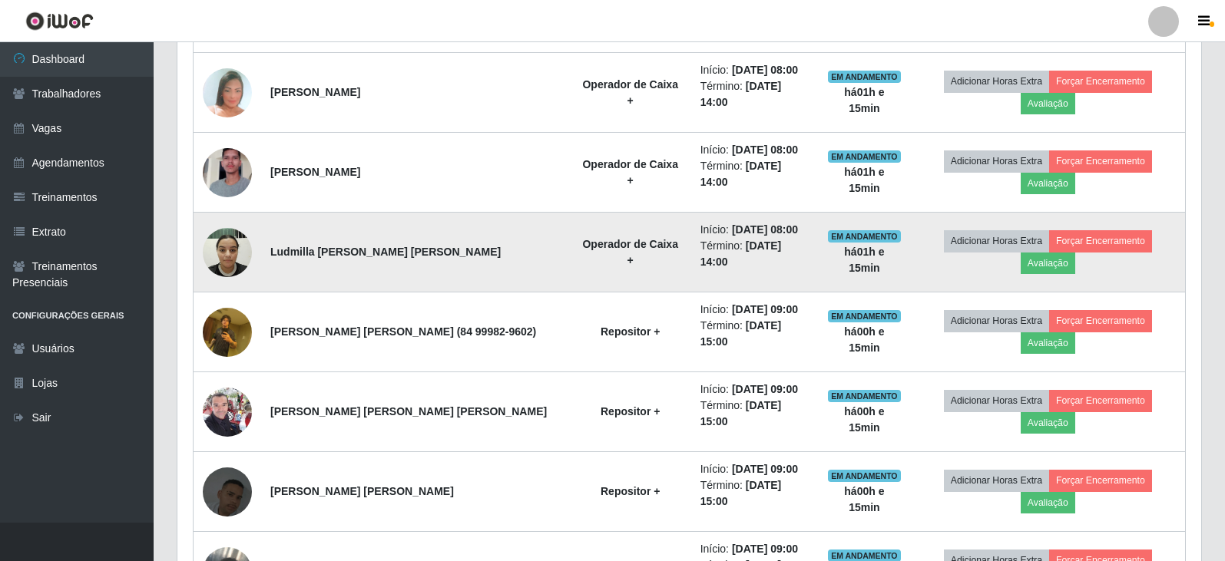
scroll to position [1613, 0]
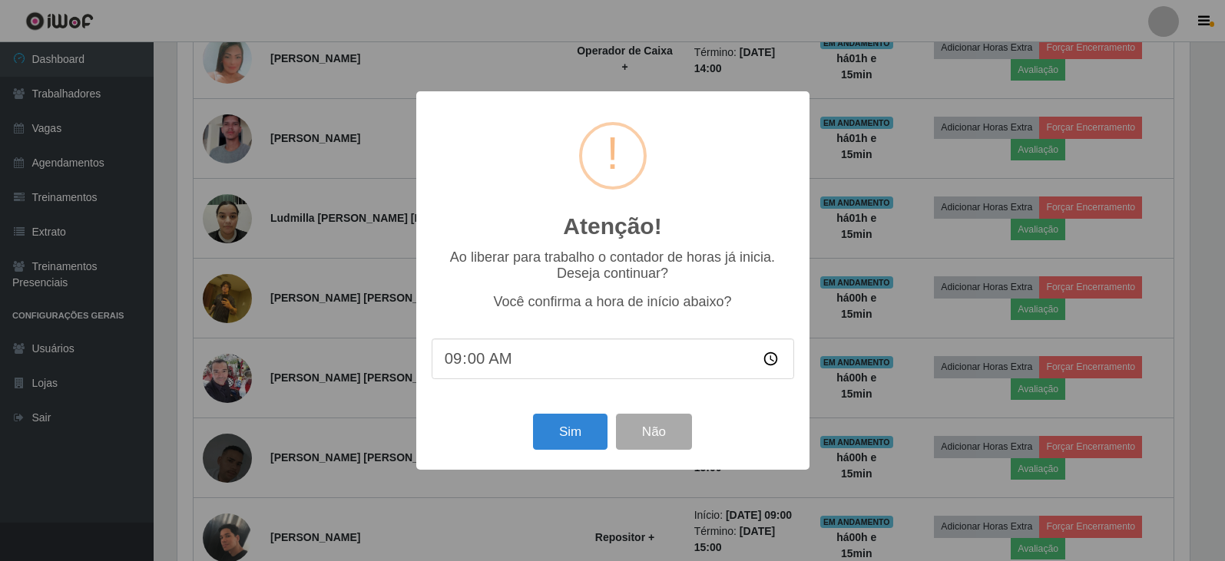
scroll to position [319, 1016]
click at [571, 438] on button "Sim" at bounding box center [571, 432] width 74 height 36
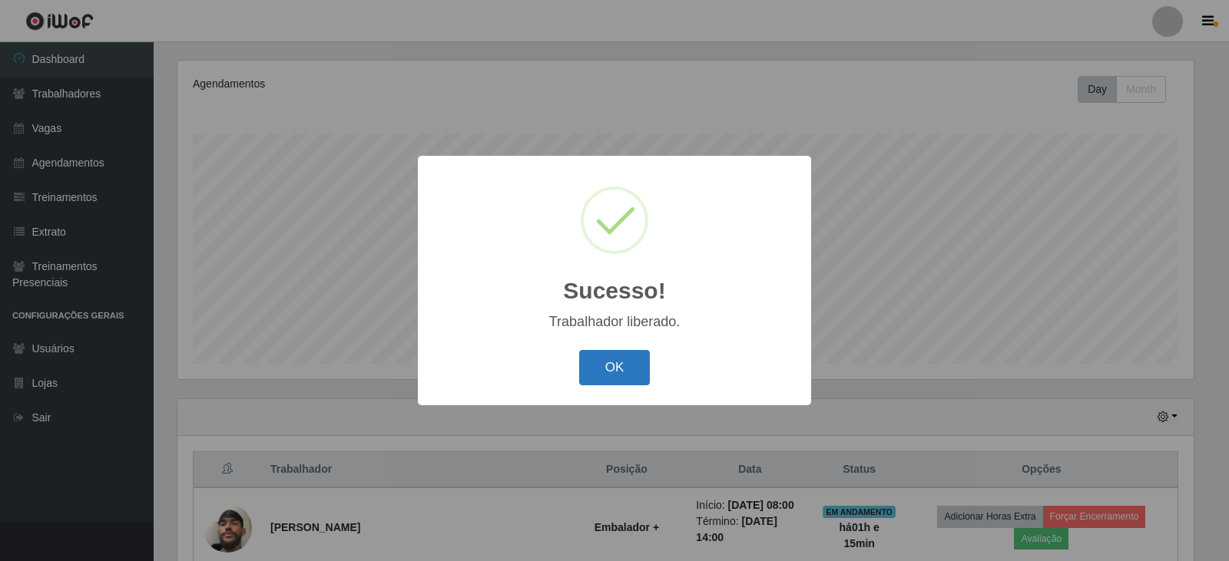
click at [621, 371] on button "OK" at bounding box center [614, 368] width 71 height 36
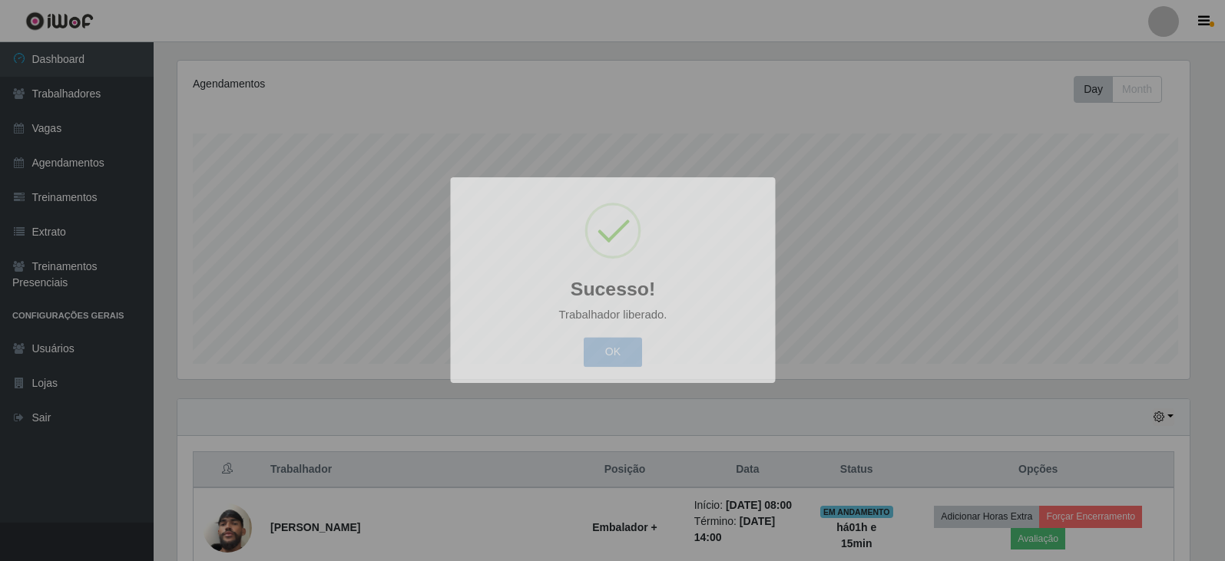
scroll to position [319, 1024]
